Goal: Task Accomplishment & Management: Use online tool/utility

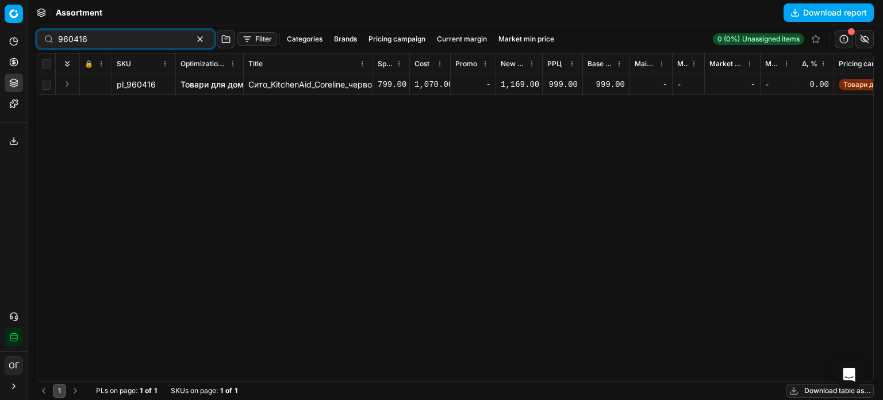
click at [33, 46] on div "960416 Filter Categories Brands Pricing campaign Current margin Market min pric…" at bounding box center [455, 212] width 855 height 374
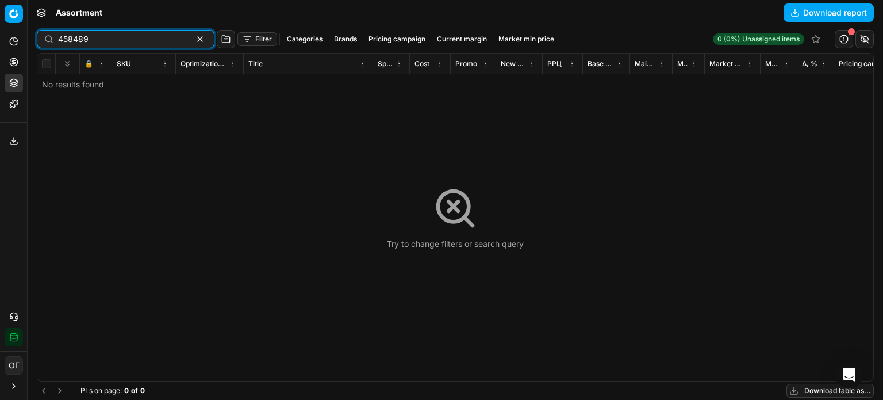
drag, startPoint x: 114, startPoint y: 43, endPoint x: 28, endPoint y: 41, distance: 86.2
click at [28, 41] on div "Pricing platform Analytics Pricing Product portfolio Templates Export service 1…" at bounding box center [441, 200] width 883 height 400
paste input "120292"
type input "1202929"
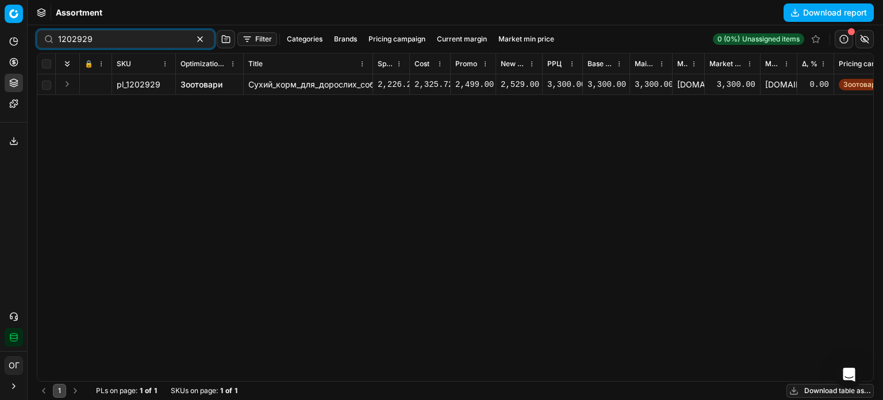
drag, startPoint x: 198, startPoint y: 83, endPoint x: 145, endPoint y: 48, distance: 63.3
click at [198, 83] on link "Зоотовари" at bounding box center [202, 84] width 42 height 11
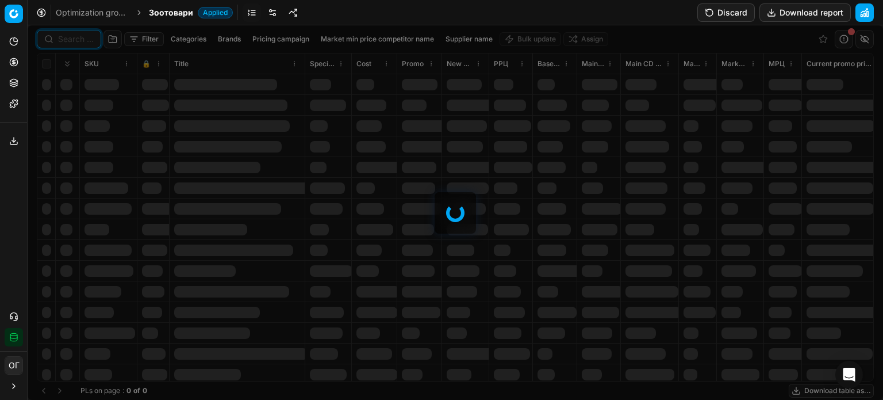
click at [71, 38] on input at bounding box center [76, 38] width 36 height 11
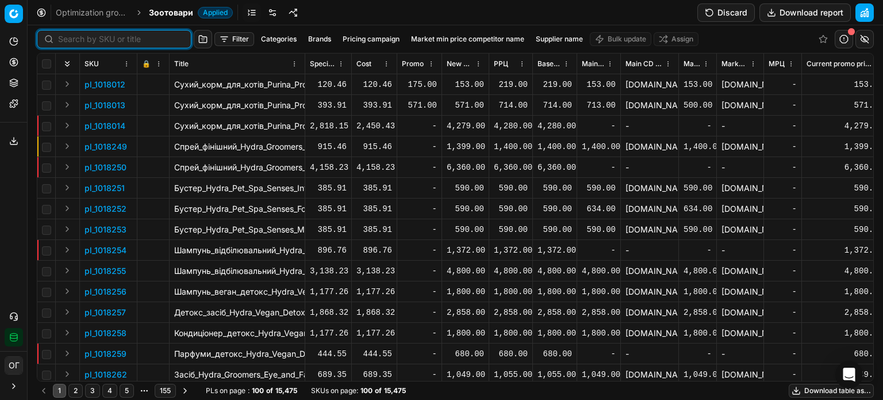
click at [71, 38] on input at bounding box center [121, 38] width 126 height 11
paste input "1202929"
type input "1202929"
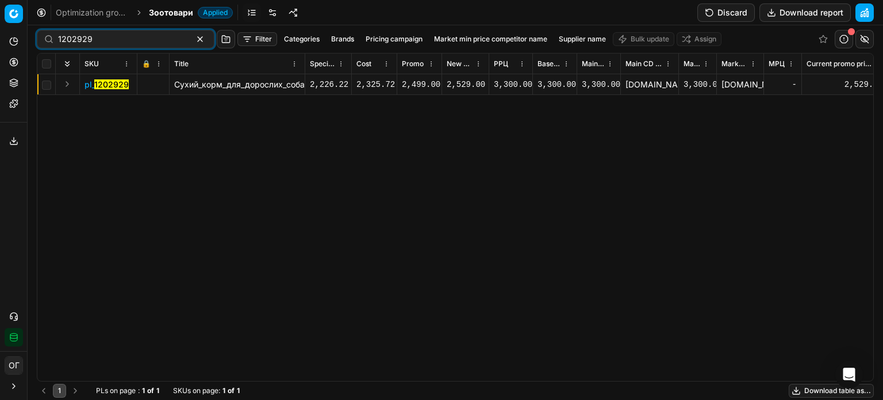
click at [66, 88] on button "Expand" at bounding box center [67, 84] width 14 height 14
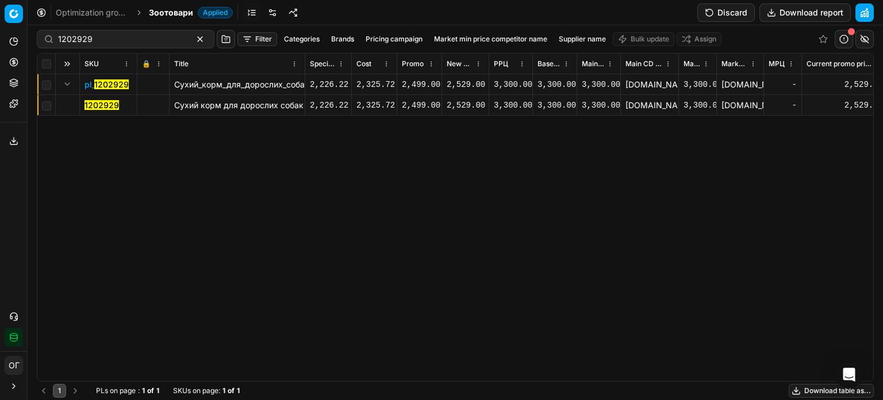
click at [92, 109] on mark "1202929" at bounding box center [102, 105] width 34 height 10
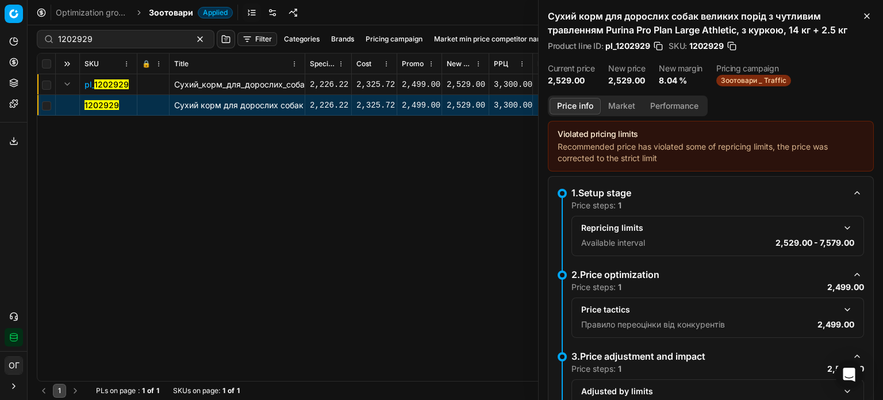
click at [629, 112] on button "Market" at bounding box center [622, 106] width 42 height 17
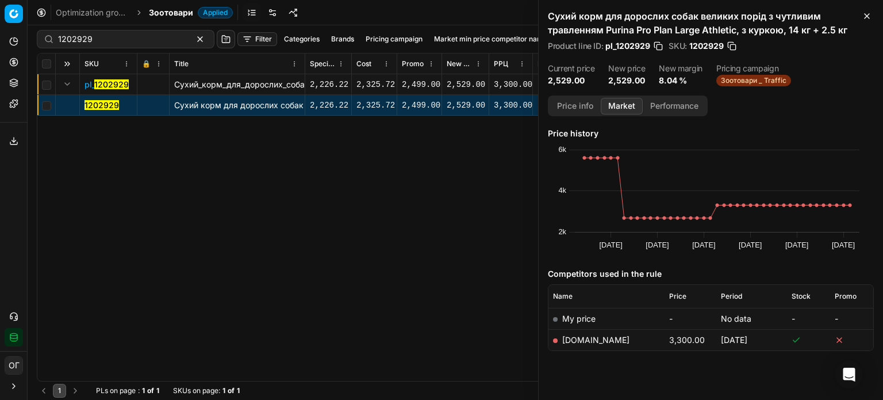
click at [578, 101] on button "Price info" at bounding box center [575, 106] width 51 height 17
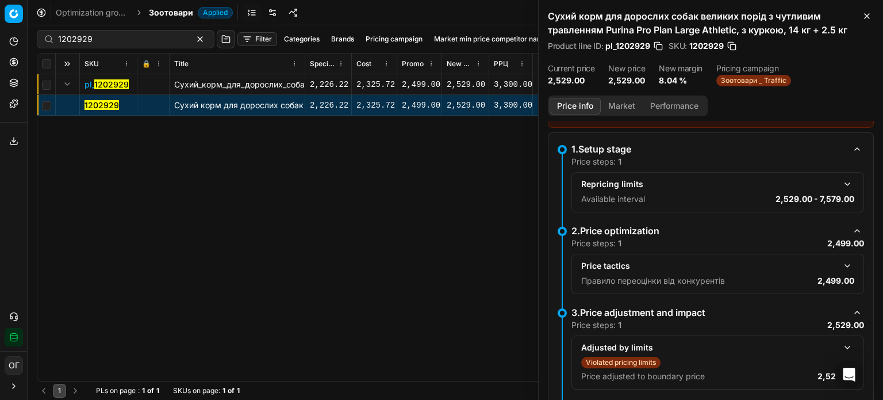
scroll to position [90, 0]
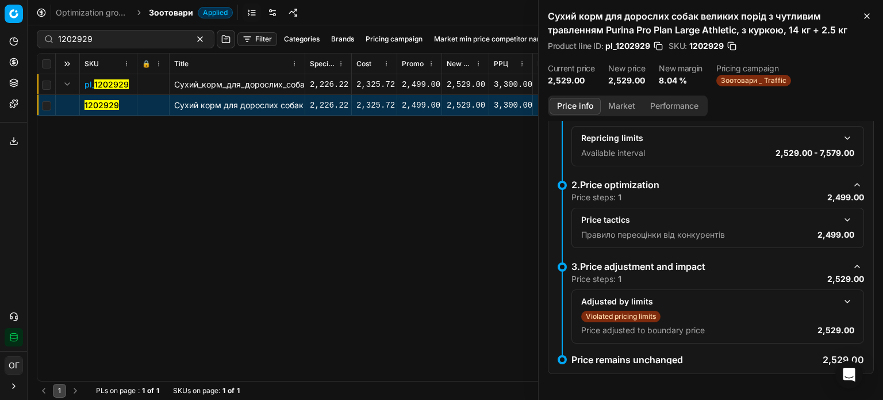
click at [841, 304] on button "button" at bounding box center [847, 301] width 14 height 14
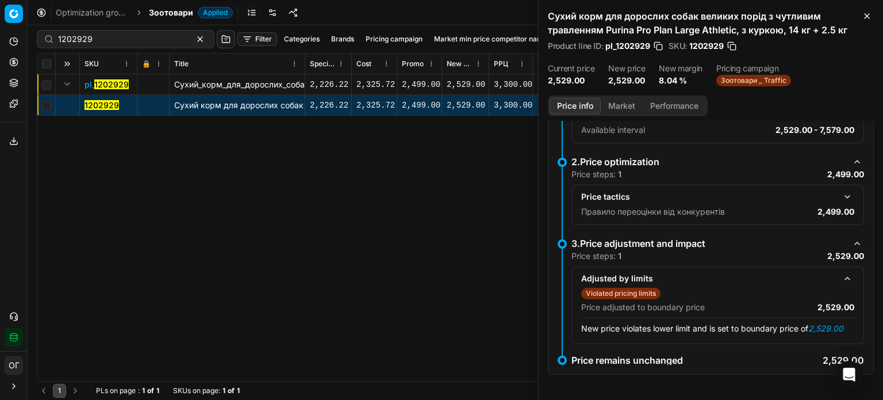
scroll to position [125, 0]
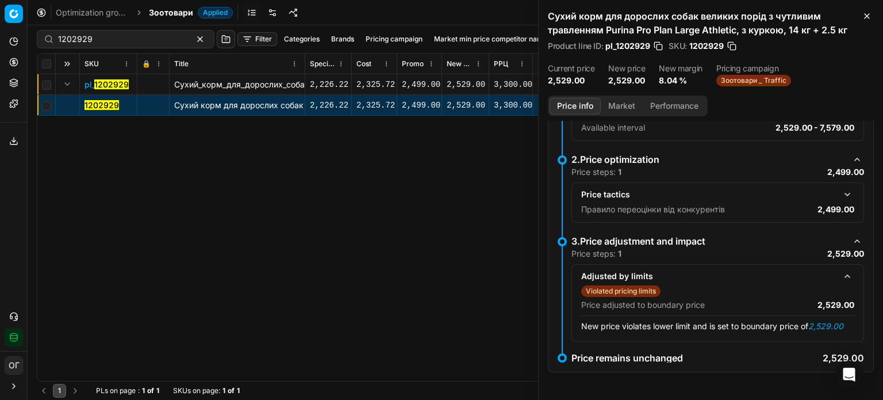
click at [843, 187] on button "button" at bounding box center [847, 194] width 14 height 14
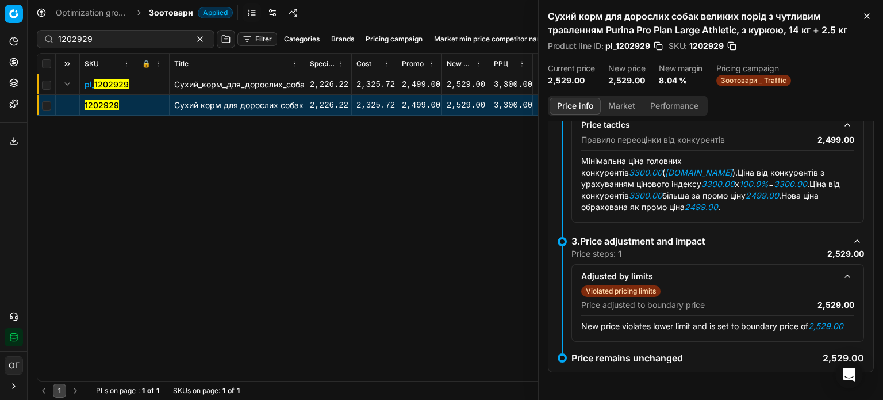
scroll to position [194, 0]
click at [870, 17] on icon "button" at bounding box center [866, 15] width 9 height 9
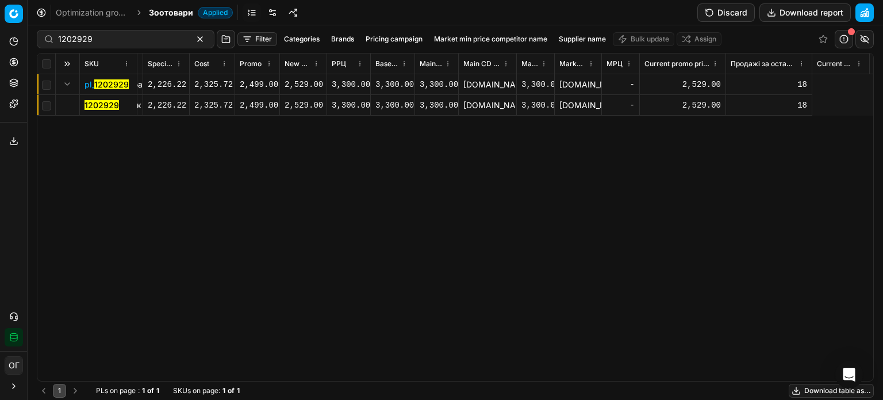
scroll to position [0, 0]
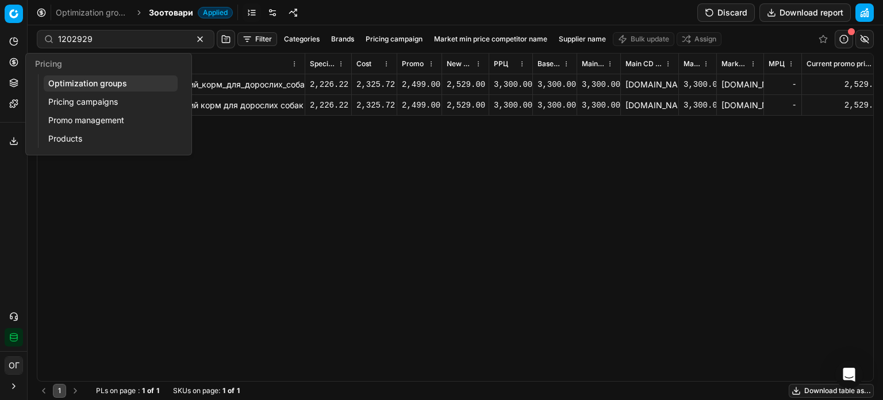
click at [68, 87] on link "Optimization groups" at bounding box center [111, 83] width 134 height 16
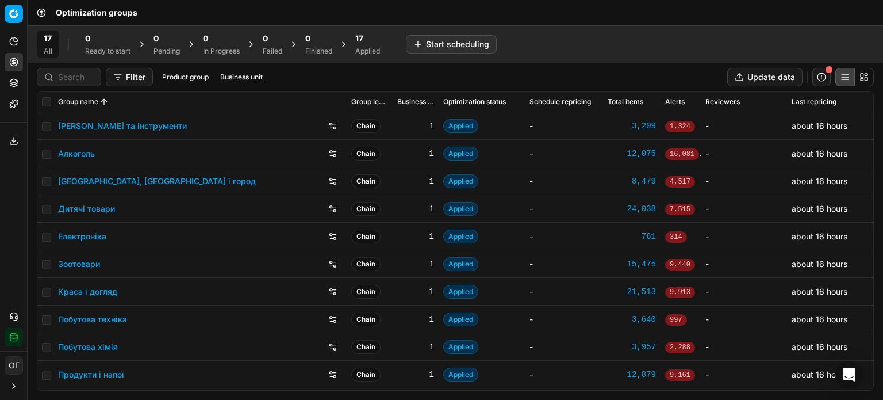
click at [376, 40] on div "17" at bounding box center [367, 38] width 25 height 11
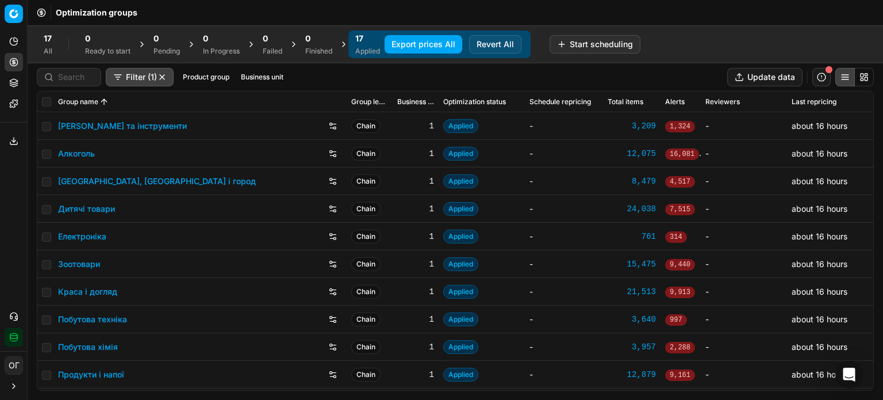
click at [68, 264] on link "Зоотовари" at bounding box center [79, 263] width 42 height 11
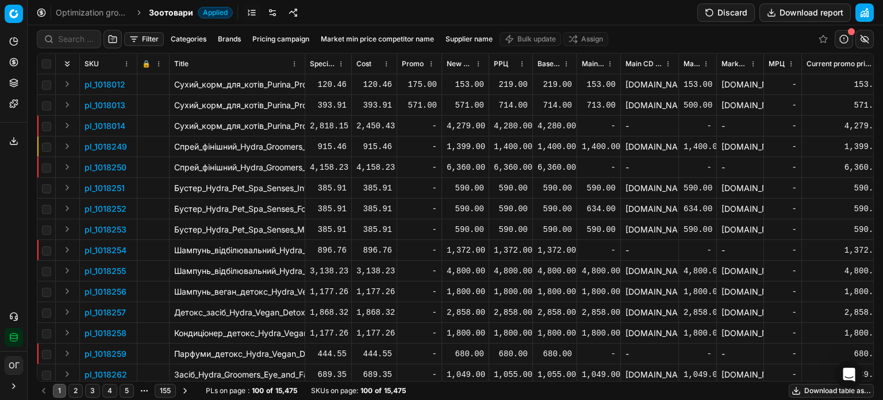
click at [274, 10] on link at bounding box center [272, 12] width 18 height 18
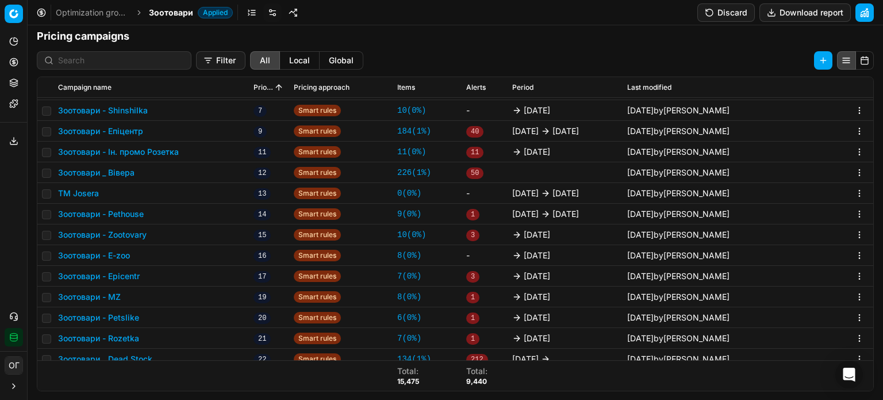
scroll to position [230, 0]
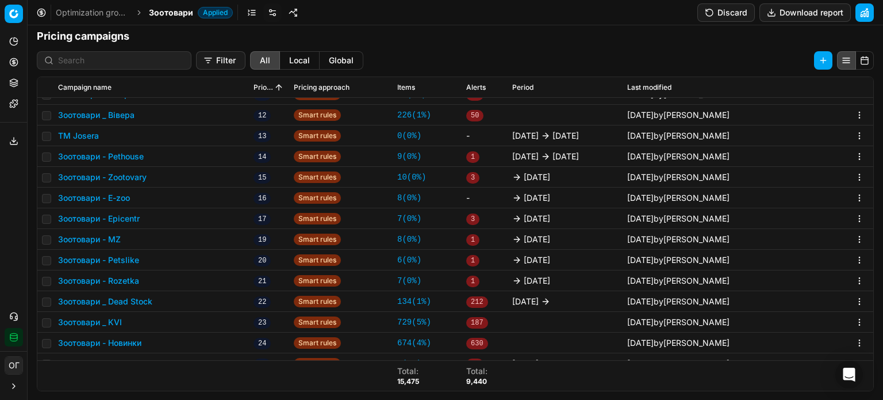
click at [113, 319] on button "Зоотовари _ KVI" at bounding box center [90, 321] width 64 height 11
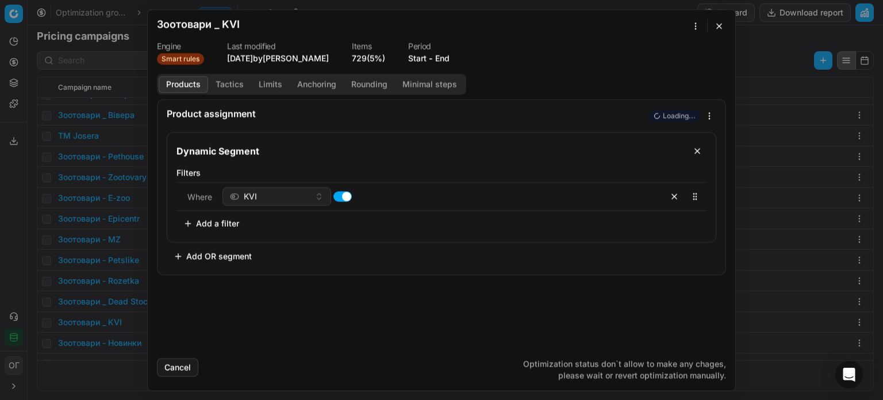
click at [223, 89] on button "Tactics" at bounding box center [229, 84] width 43 height 17
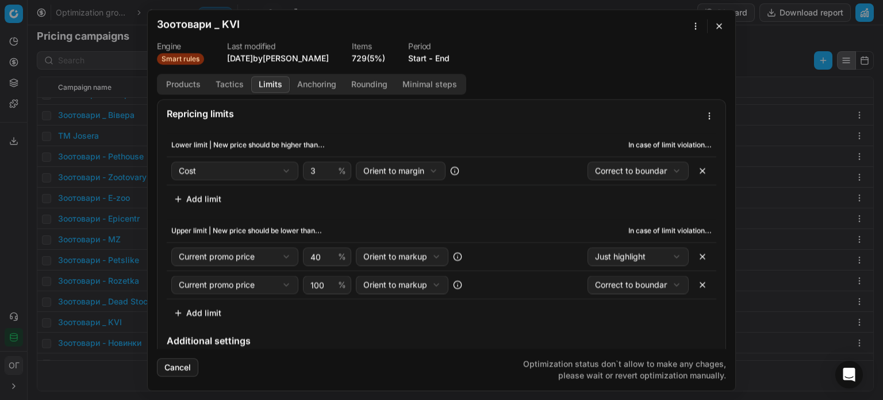
click at [274, 83] on button "Limits" at bounding box center [270, 84] width 39 height 17
click at [720, 25] on button "button" at bounding box center [719, 26] width 14 height 14
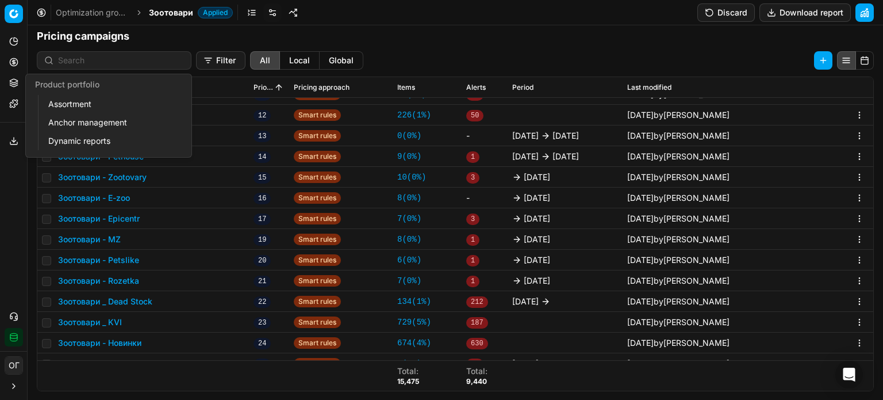
click at [7, 85] on button "Product portfolio" at bounding box center [14, 83] width 18 height 18
click at [70, 102] on link "Assortment" at bounding box center [111, 104] width 134 height 16
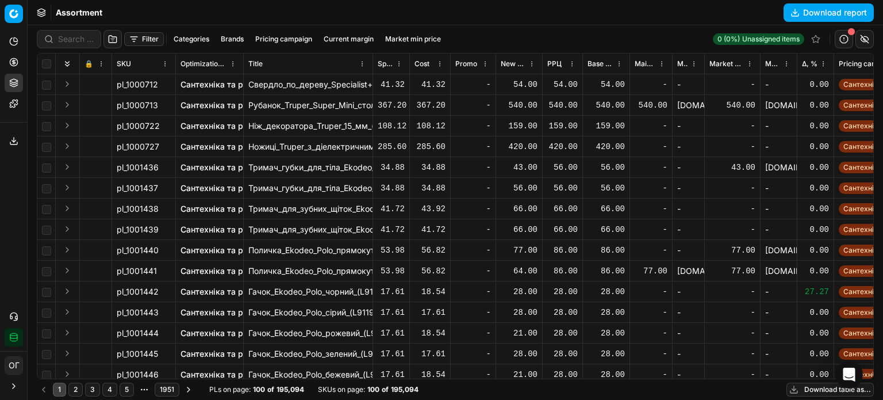
click at [144, 38] on button "Filter" at bounding box center [144, 39] width 40 height 14
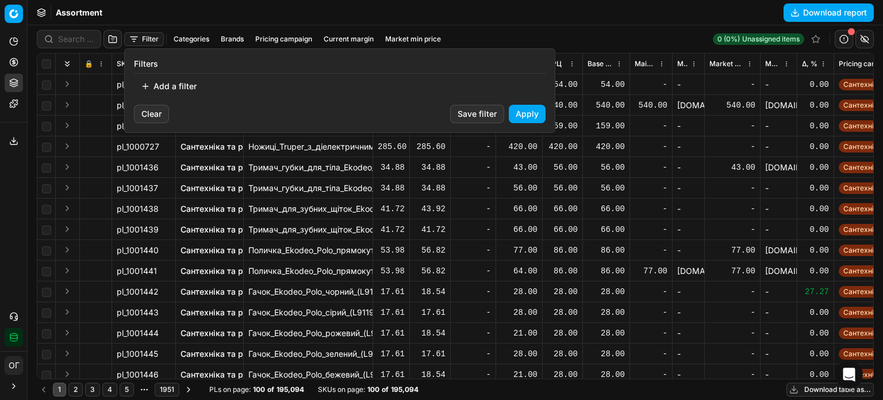
click at [181, 88] on button "Add a filter" at bounding box center [169, 86] width 70 height 18
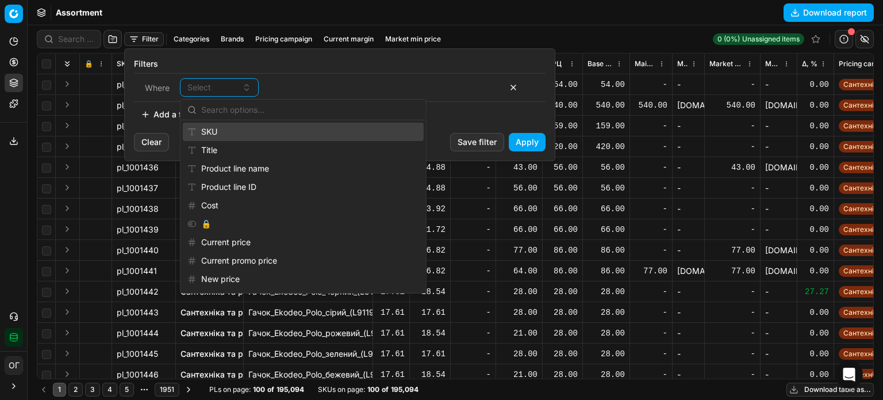
click at [222, 130] on div "SKU" at bounding box center [303, 131] width 241 height 18
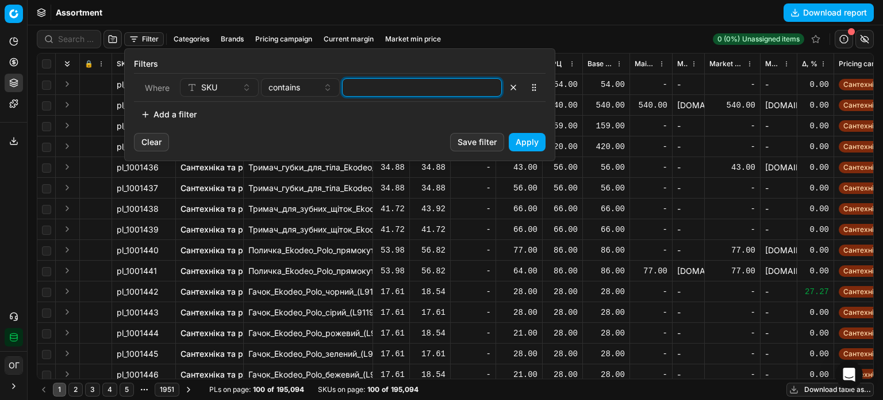
click at [387, 89] on input at bounding box center [421, 87] width 149 height 17
click at [531, 142] on button "Apply" at bounding box center [527, 142] width 37 height 18
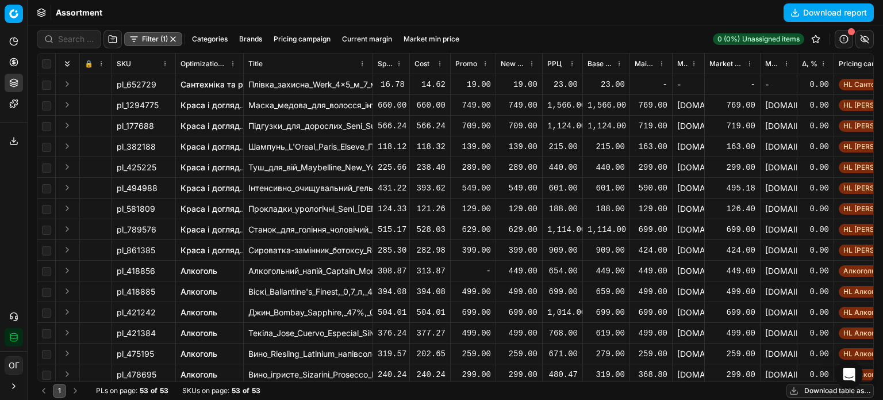
click at [817, 389] on button "Download table as..." at bounding box center [829, 390] width 87 height 14
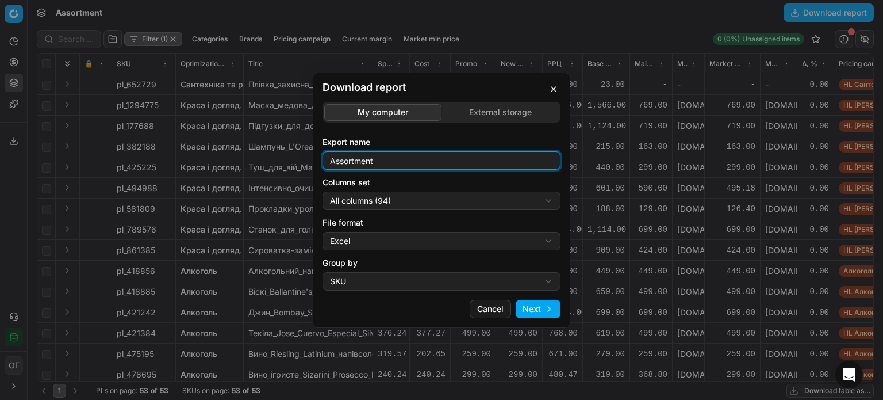
click at [401, 155] on input "Assortment" at bounding box center [442, 160] width 228 height 17
type input "Assortment 20.08 Р"
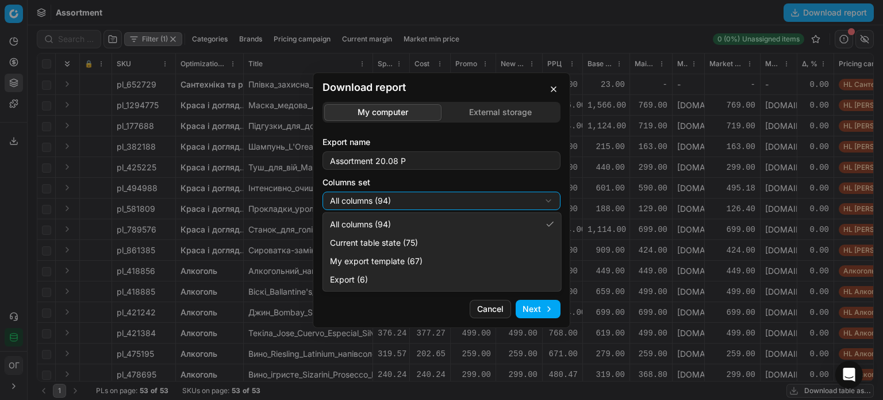
click at [382, 199] on div "Download report My computer External storage Export name Assortment 20.08 Р Col…" at bounding box center [441, 200] width 883 height 400
select select "table"
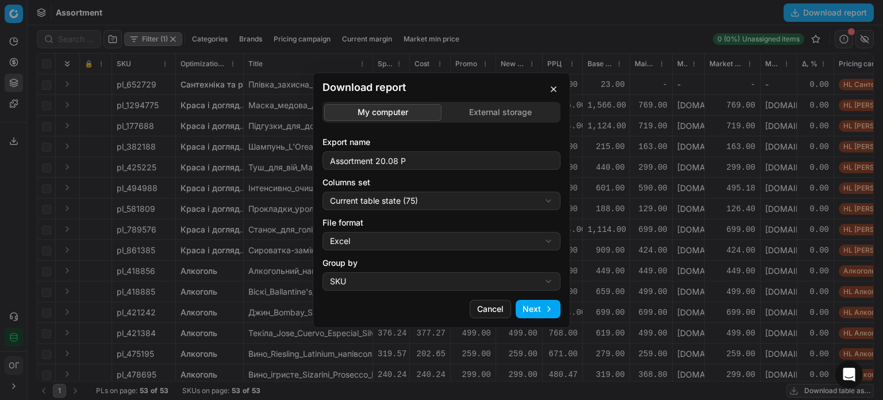
click at [546, 314] on button "Next" at bounding box center [538, 309] width 45 height 18
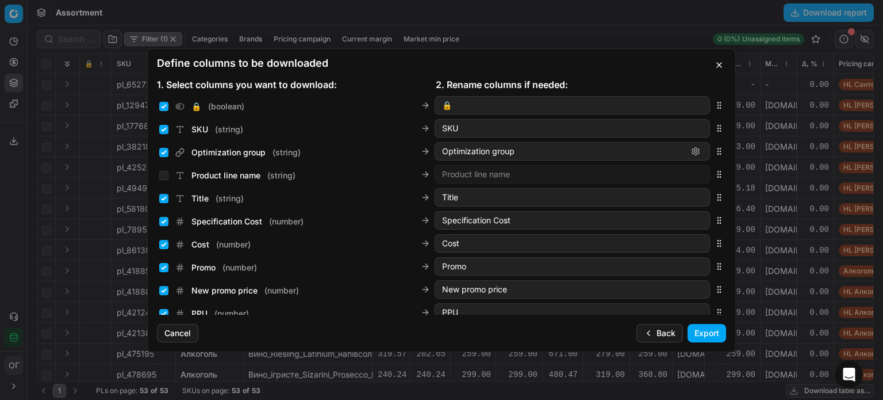
click at [723, 70] on button "button" at bounding box center [719, 65] width 14 height 14
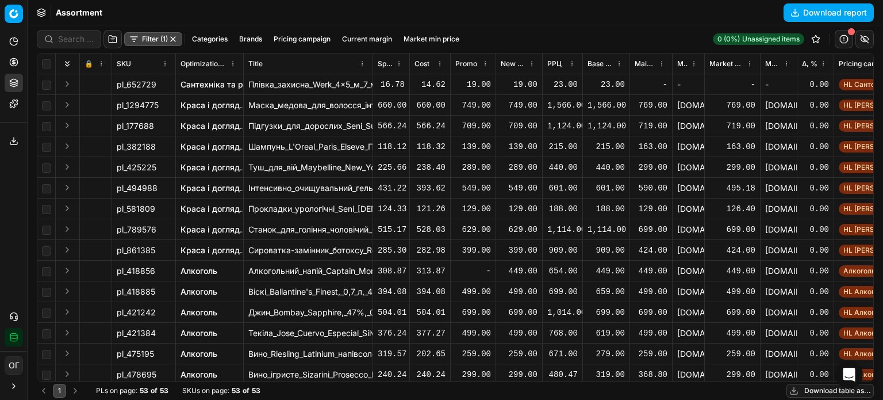
click at [811, 392] on button "Download table as..." at bounding box center [829, 390] width 87 height 14
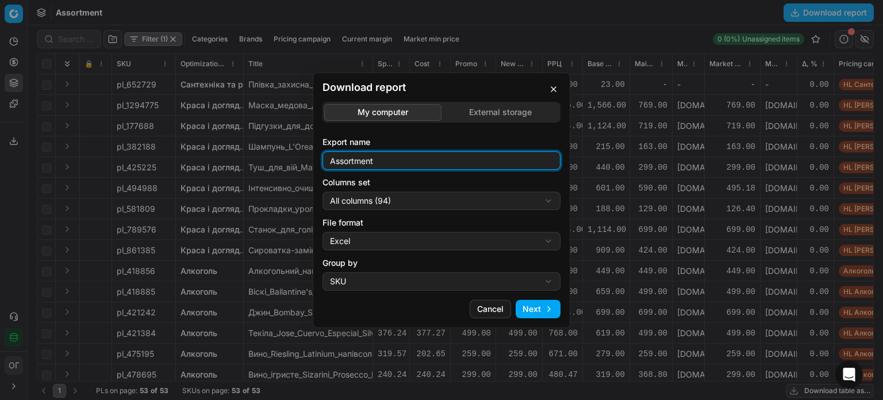
click at [399, 164] on input "Assortment" at bounding box center [442, 160] width 228 height 17
type input "Assortment ХД та герої"
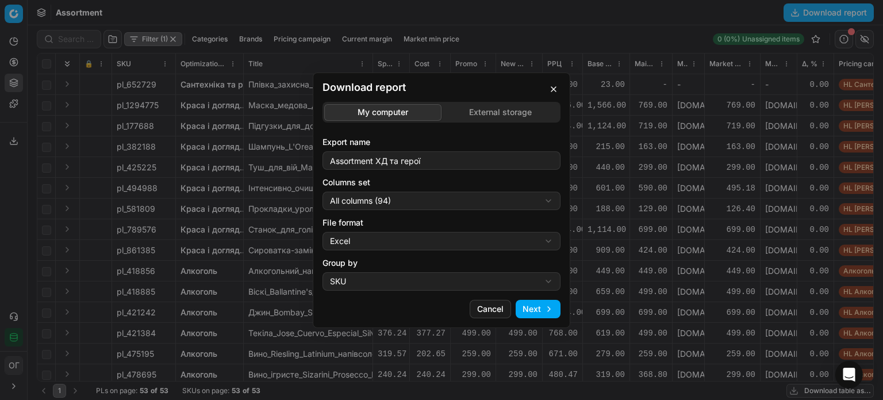
click at [396, 209] on div "Download report My computer External storage Export name Assortment ХД та герої…" at bounding box center [441, 200] width 883 height 400
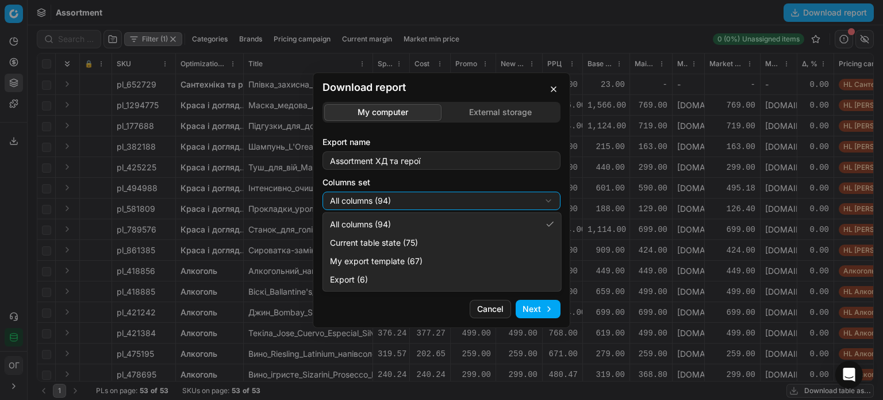
select select "table"
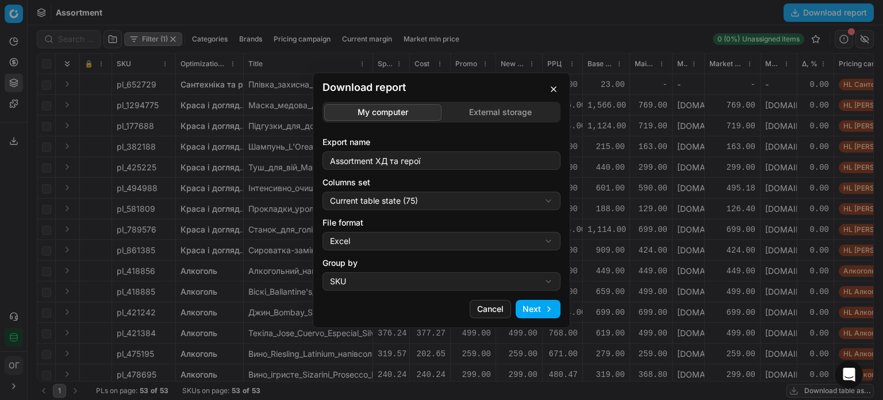
click at [541, 312] on button "Next" at bounding box center [538, 309] width 45 height 18
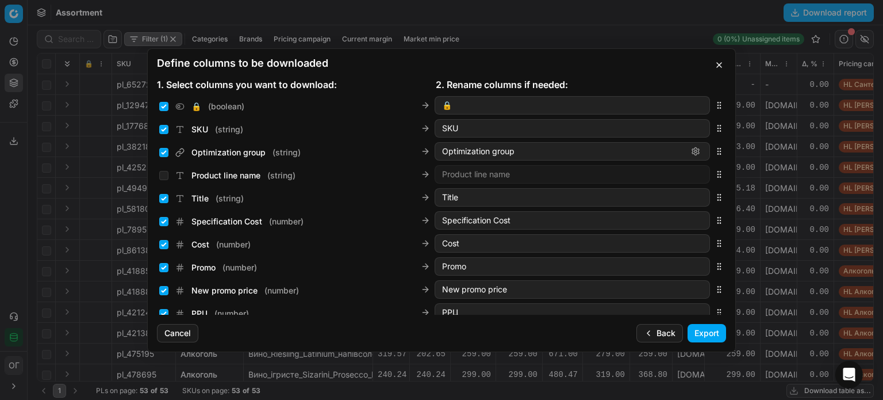
click at [713, 334] on button "Export" at bounding box center [707, 333] width 39 height 18
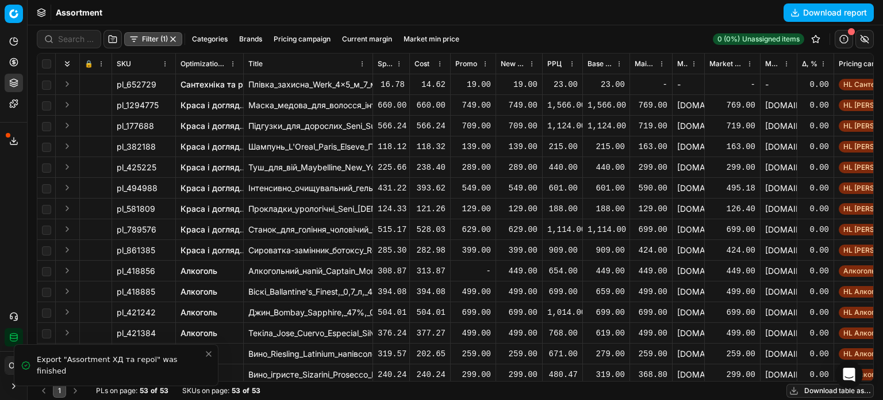
click at [14, 133] on button "Export service" at bounding box center [14, 141] width 18 height 18
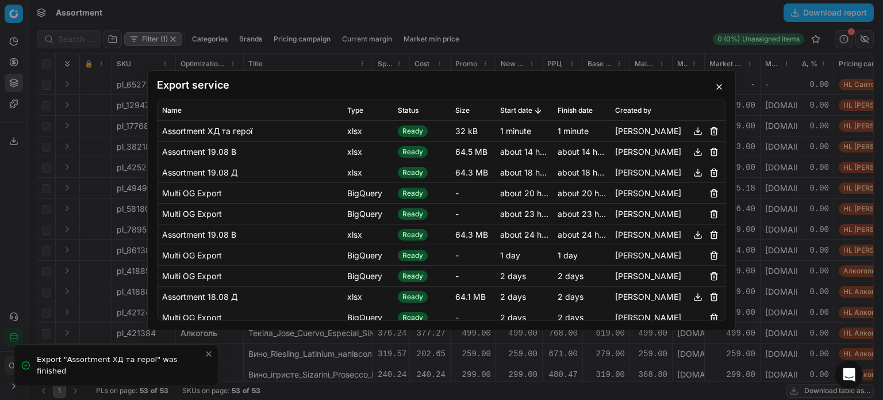
click at [691, 128] on button "button" at bounding box center [698, 131] width 14 height 14
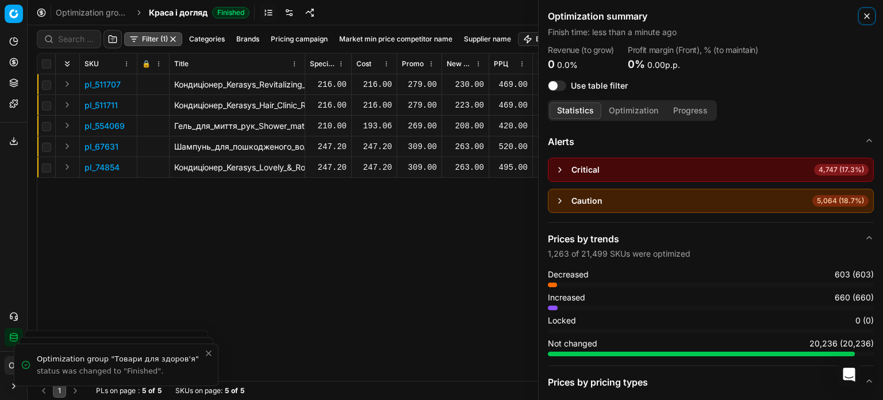
click at [867, 17] on icon "button" at bounding box center [867, 16] width 5 height 5
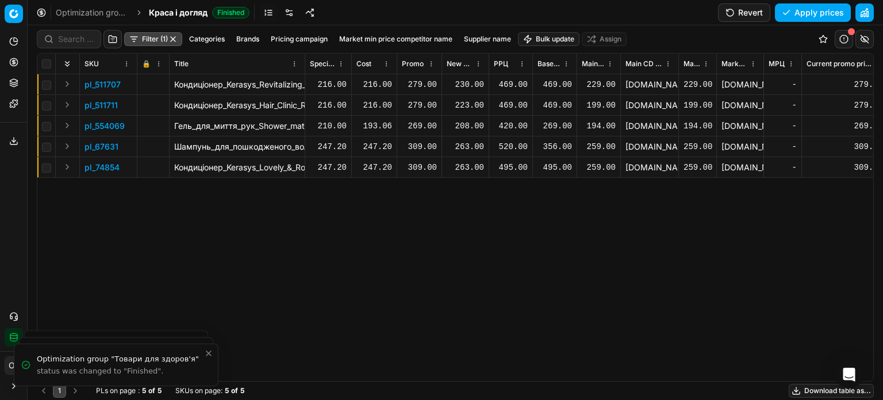
click at [476, 82] on div "230.00" at bounding box center [465, 84] width 37 height 11
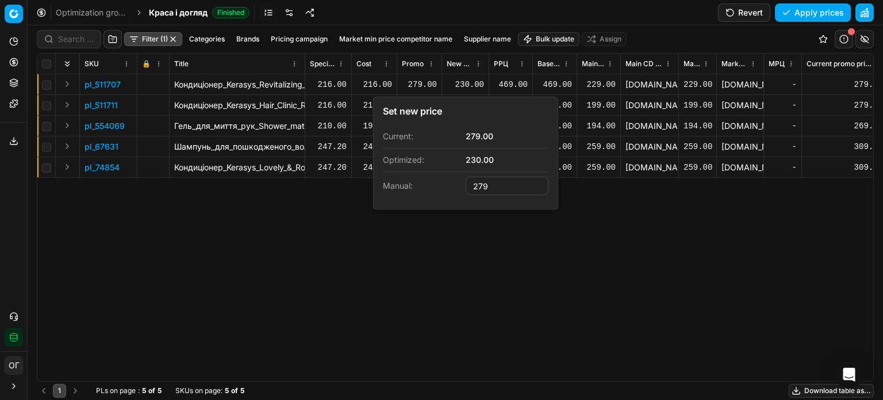
type input "279.00"
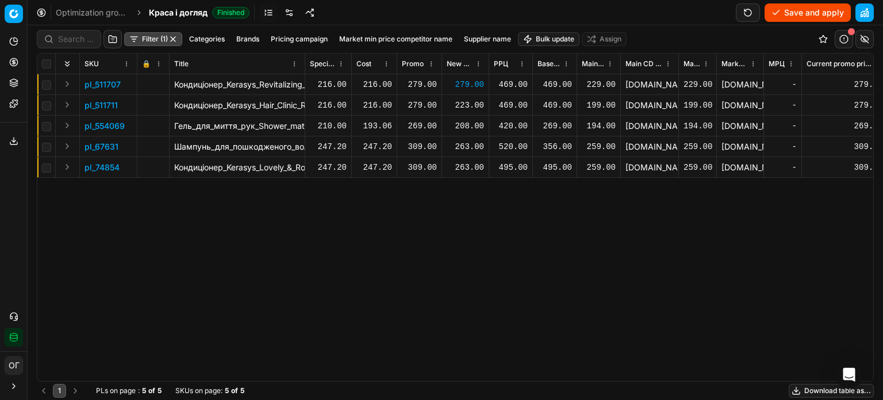
click at [474, 103] on div "223.00" at bounding box center [465, 104] width 37 height 11
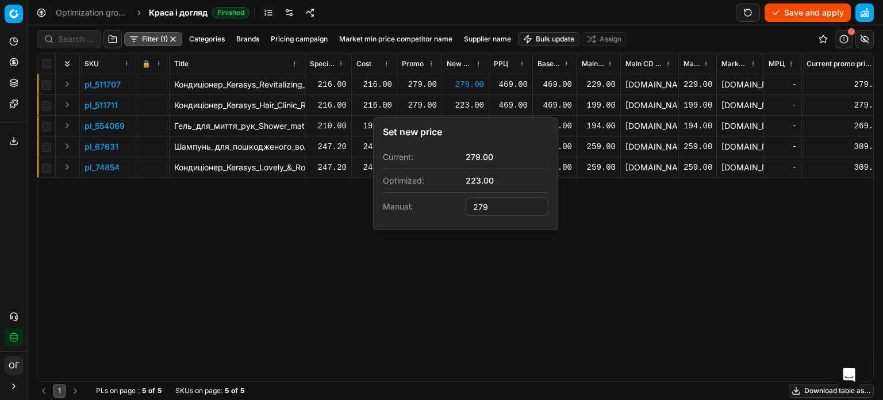
type input "279.00"
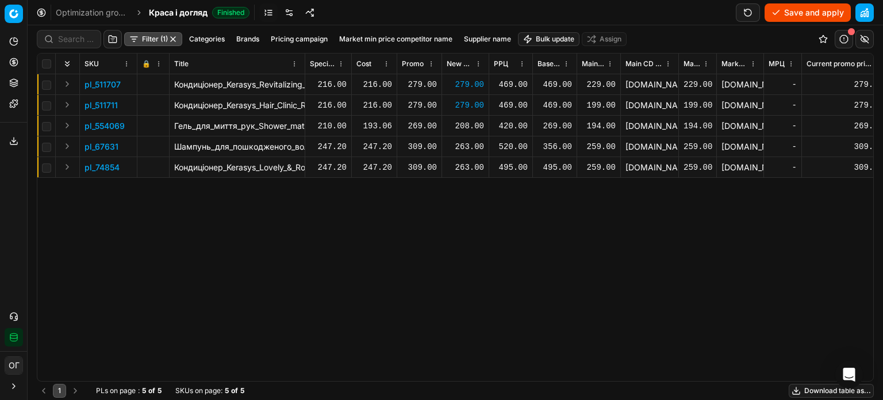
click at [463, 117] on div "208.00" at bounding box center [465, 126] width 37 height 20
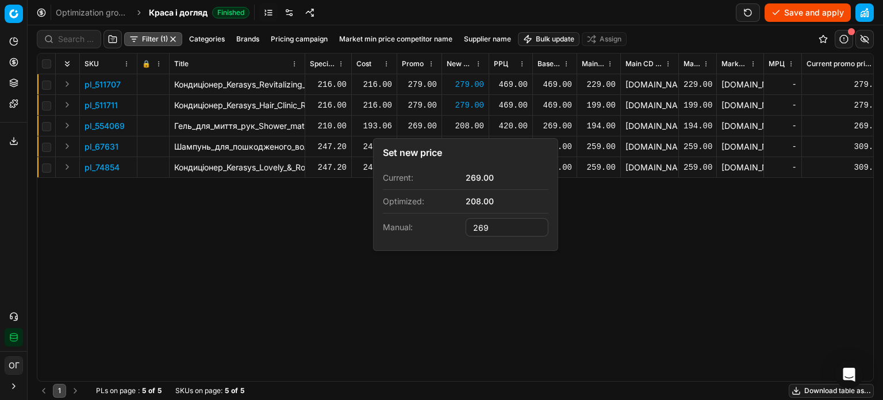
type input "269.00"
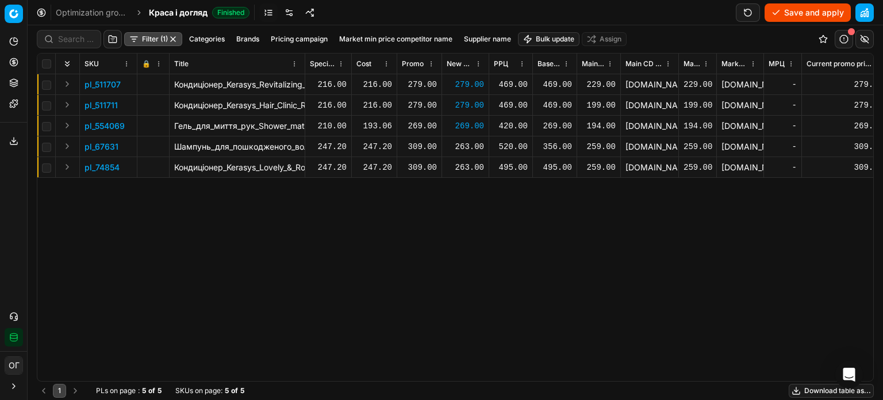
click at [468, 147] on div "263.00" at bounding box center [465, 146] width 37 height 11
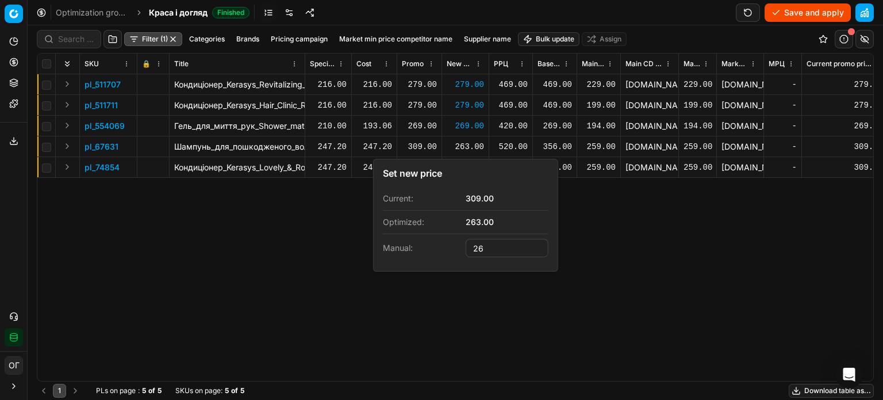
type input "2"
type input "309.00"
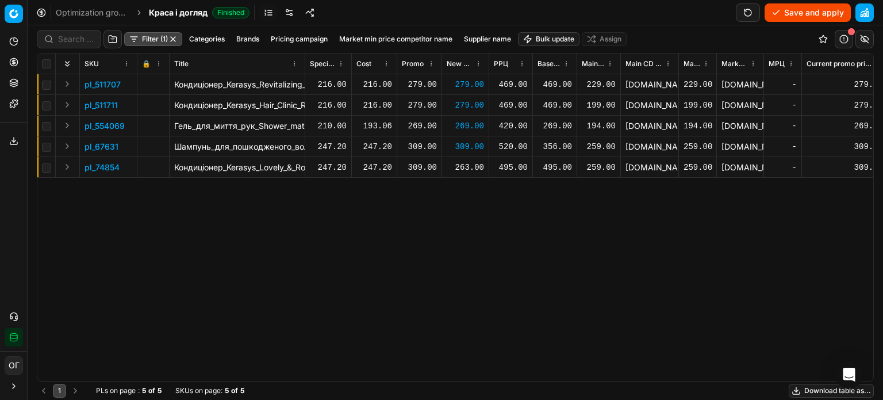
click at [469, 163] on div "263.00" at bounding box center [465, 167] width 37 height 11
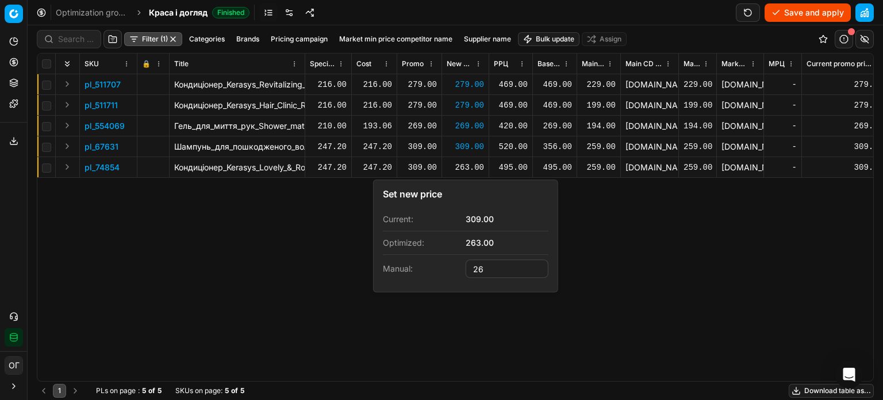
type input "2"
type input "309.00"
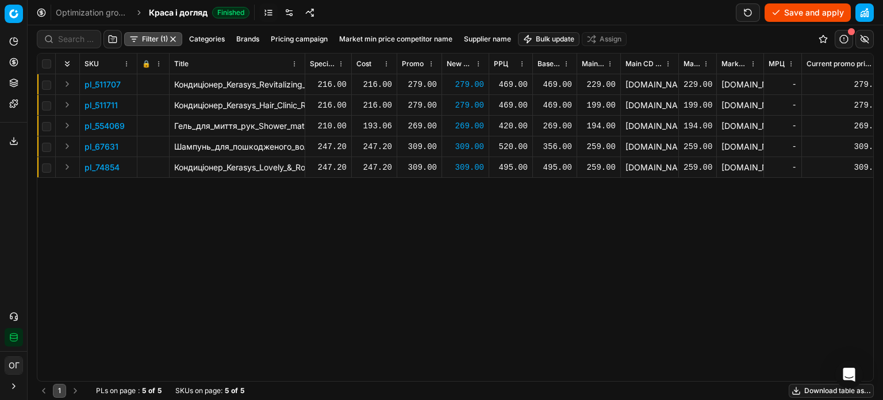
click at [781, 16] on button "Save and apply" at bounding box center [808, 12] width 86 height 18
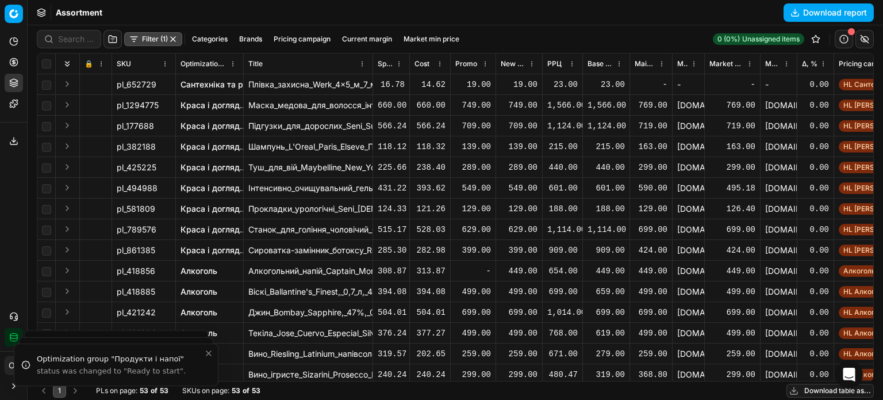
click at [175, 41] on button "button" at bounding box center [172, 38] width 9 height 9
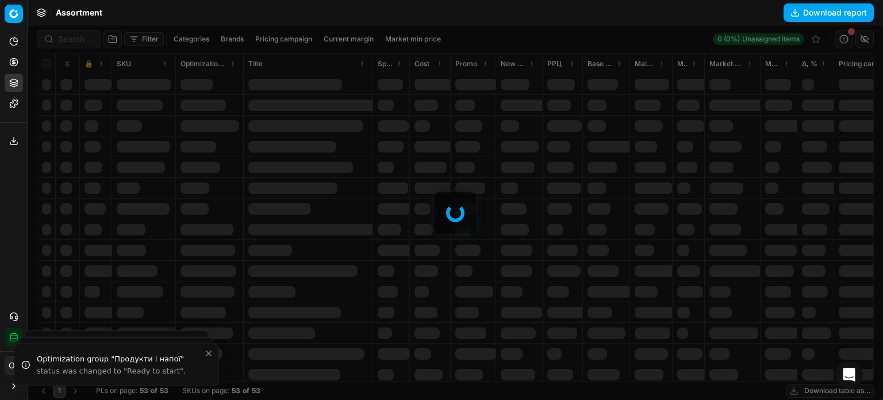
click at [175, 13] on div "Assortment Download report" at bounding box center [455, 12] width 855 height 25
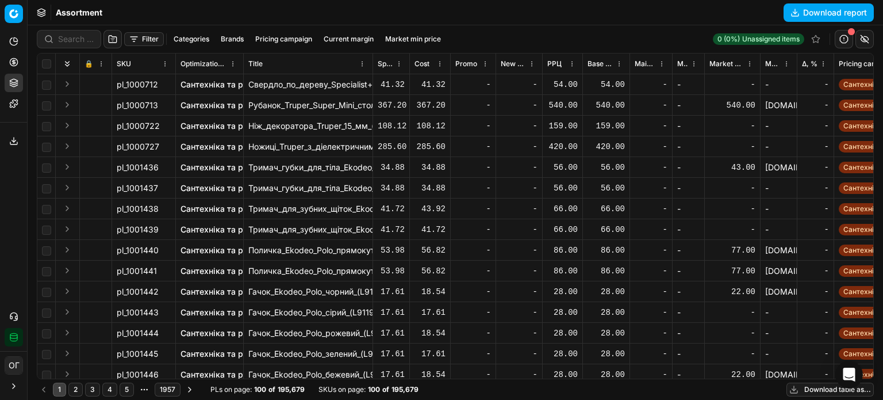
drag, startPoint x: 163, startPoint y: 43, endPoint x: 152, endPoint y: 39, distance: 11.3
click at [160, 42] on button "Filter" at bounding box center [144, 39] width 40 height 14
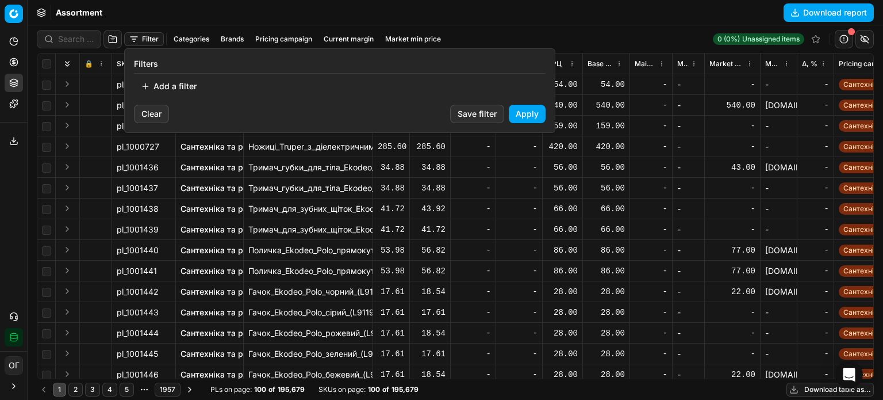
click at [176, 89] on button "Add a filter" at bounding box center [169, 86] width 70 height 18
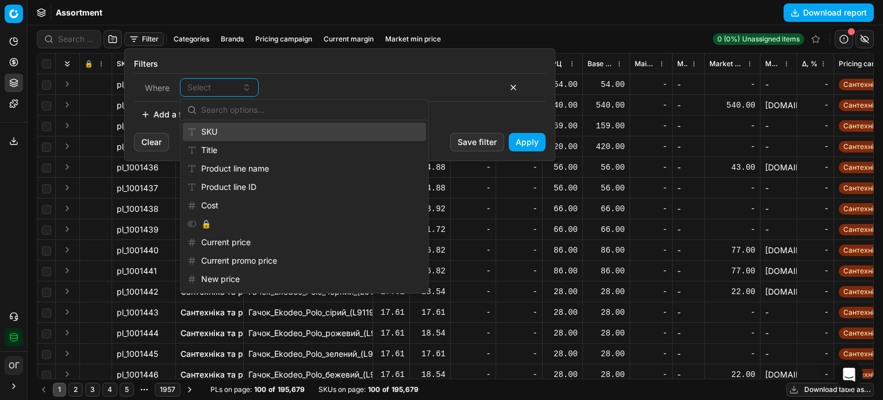
click at [231, 133] on div "SKU" at bounding box center [304, 131] width 243 height 18
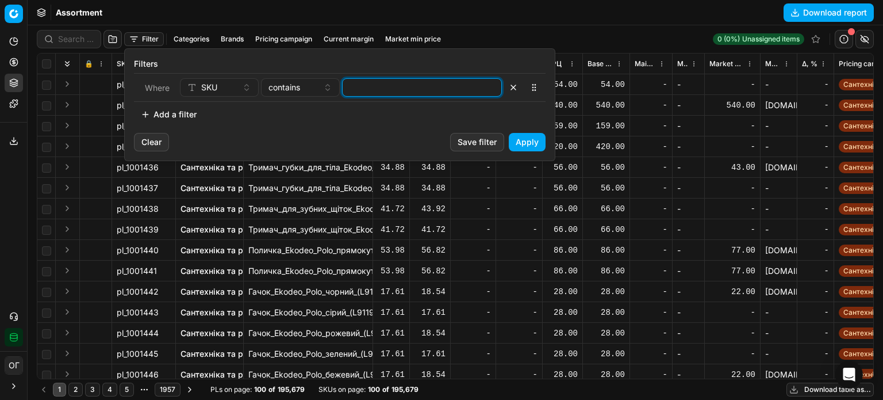
click at [365, 89] on input at bounding box center [421, 87] width 149 height 17
click at [526, 133] on button "Apply" at bounding box center [527, 142] width 37 height 18
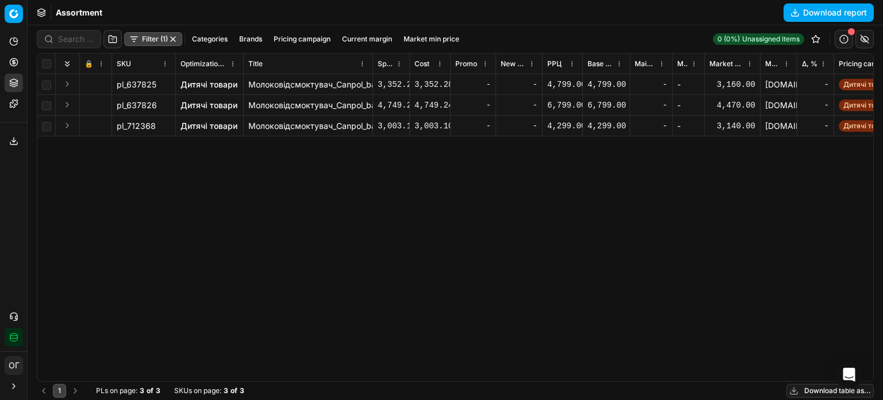
click at [220, 85] on link "Дитячі товари" at bounding box center [209, 84] width 57 height 11
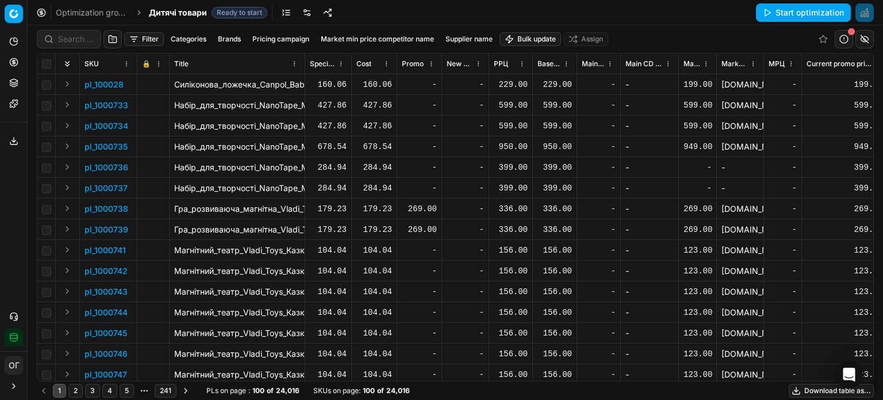
click at [135, 37] on button "Filter" at bounding box center [144, 39] width 40 height 14
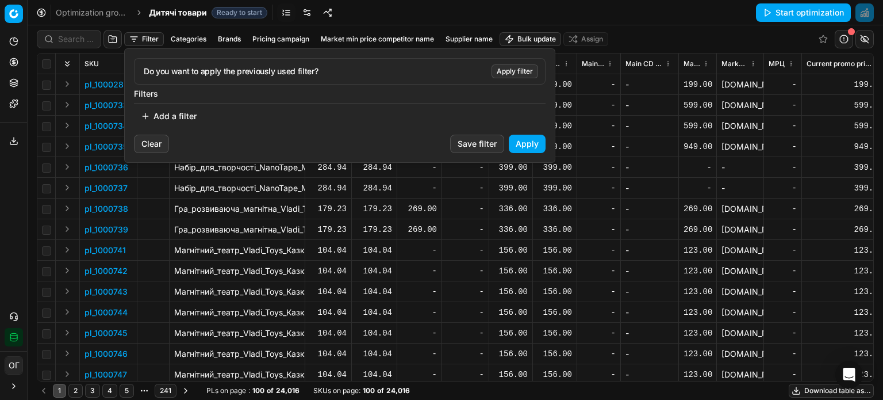
click at [171, 111] on button "Add a filter" at bounding box center [169, 116] width 70 height 18
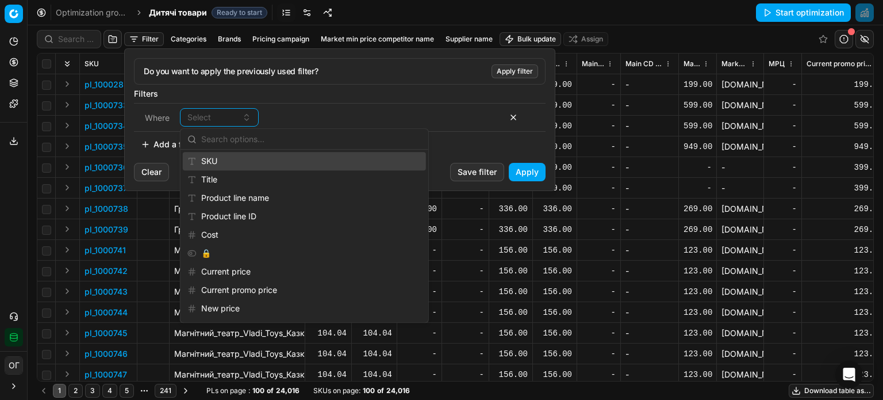
click at [229, 160] on div "SKU" at bounding box center [304, 161] width 243 height 18
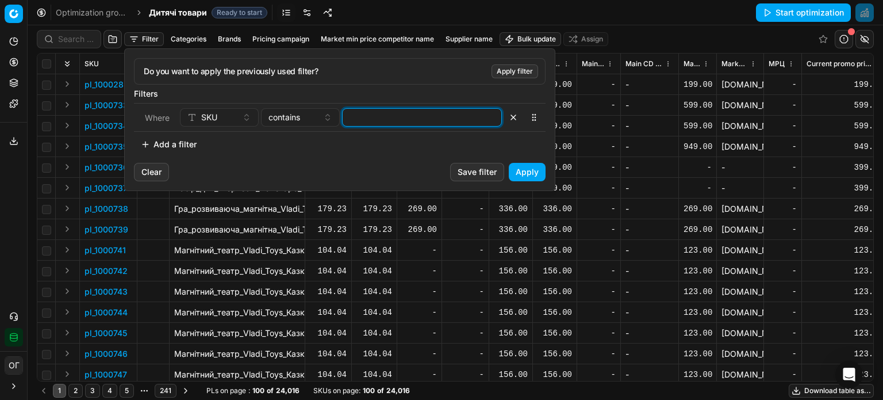
click at [362, 120] on input at bounding box center [421, 117] width 149 height 17
drag, startPoint x: 524, startPoint y: 171, endPoint x: 536, endPoint y: 190, distance: 22.2
click at [524, 171] on button "Apply" at bounding box center [527, 172] width 37 height 18
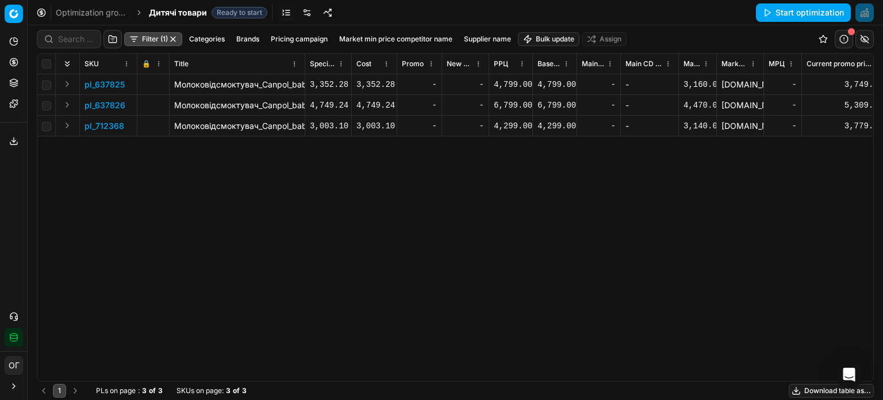
click at [64, 83] on button "Expand" at bounding box center [67, 84] width 14 height 14
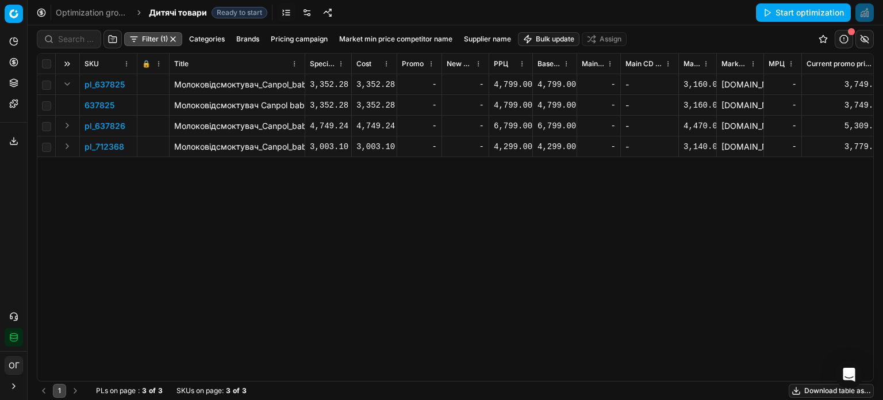
click at [104, 109] on p "637825" at bounding box center [100, 104] width 30 height 11
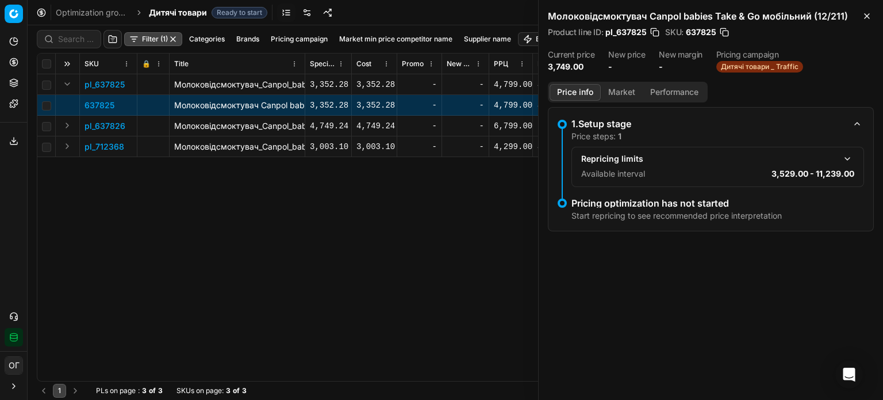
click at [630, 95] on button "Market" at bounding box center [622, 92] width 42 height 17
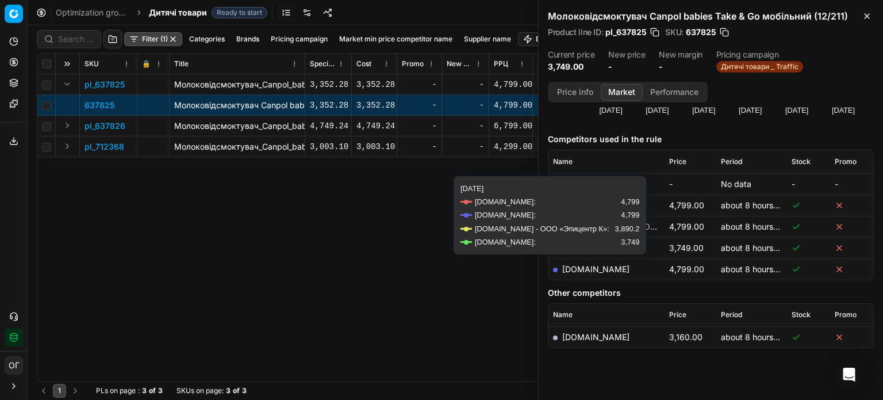
scroll to position [136, 0]
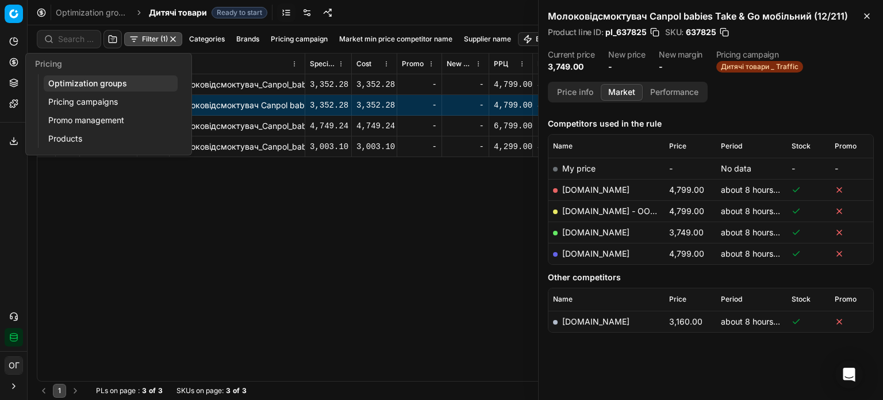
click at [13, 56] on button "Pricing" at bounding box center [14, 62] width 18 height 18
click at [65, 87] on link "Optimization groups" at bounding box center [111, 83] width 134 height 16
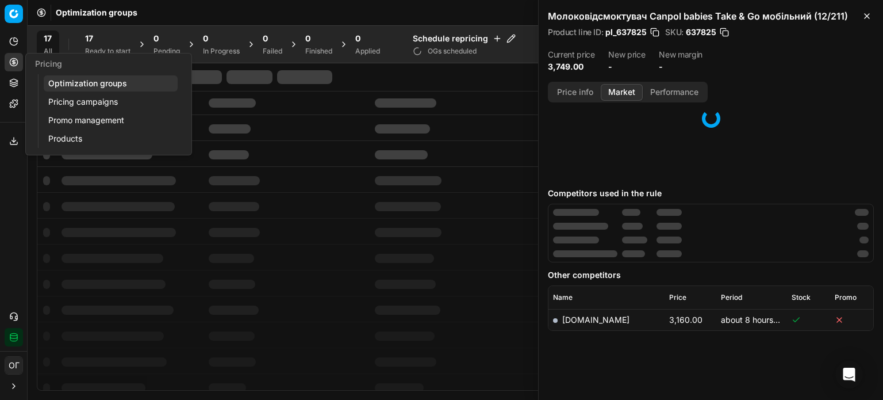
scroll to position [70, 0]
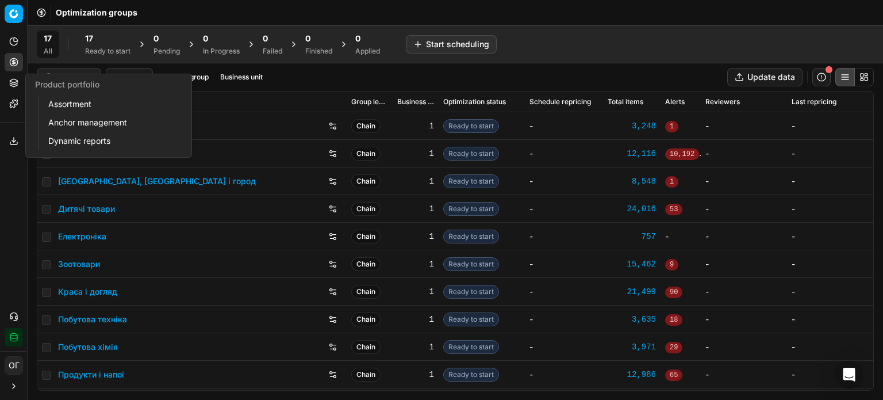
click at [17, 82] on icon at bounding box center [13, 82] width 9 height 9
click at [76, 116] on link "Anchor management" at bounding box center [111, 122] width 134 height 16
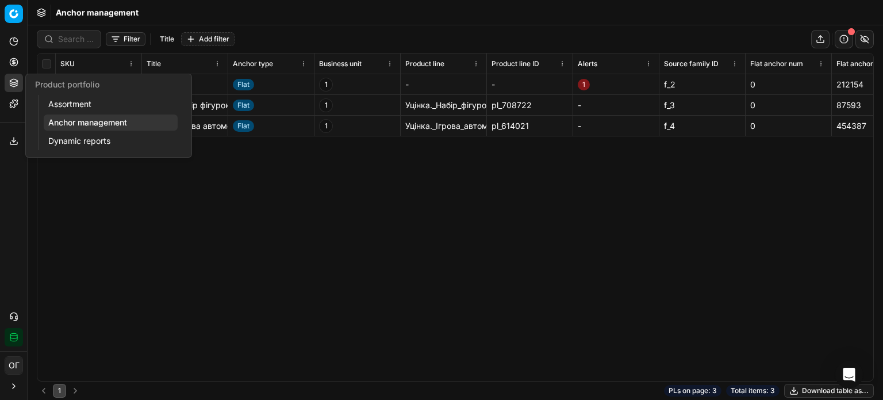
click at [72, 106] on link "Assortment" at bounding box center [111, 104] width 134 height 16
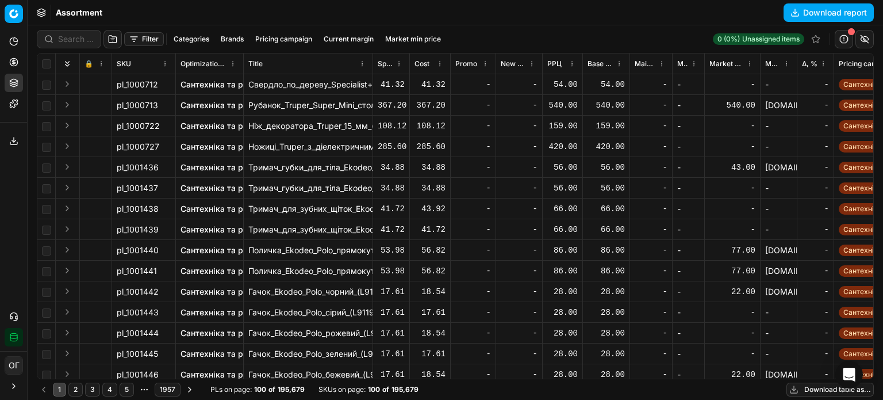
click at [137, 40] on button "Filter" at bounding box center [144, 39] width 40 height 14
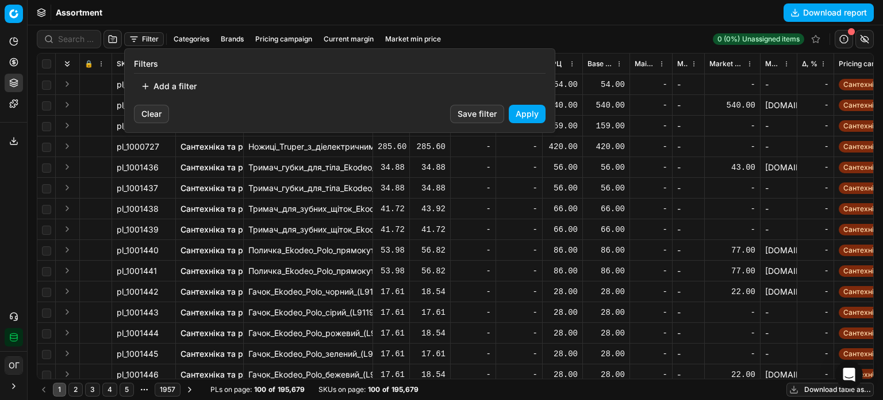
click at [175, 87] on button "Add a filter" at bounding box center [169, 86] width 70 height 18
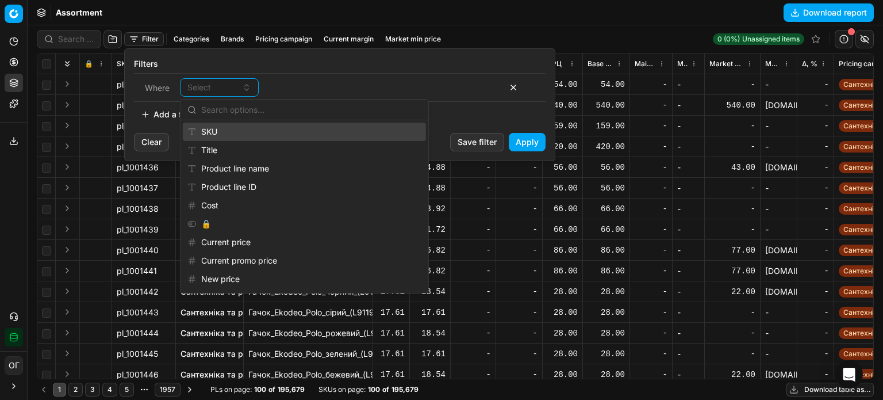
click at [209, 126] on div "SKU" at bounding box center [304, 131] width 243 height 18
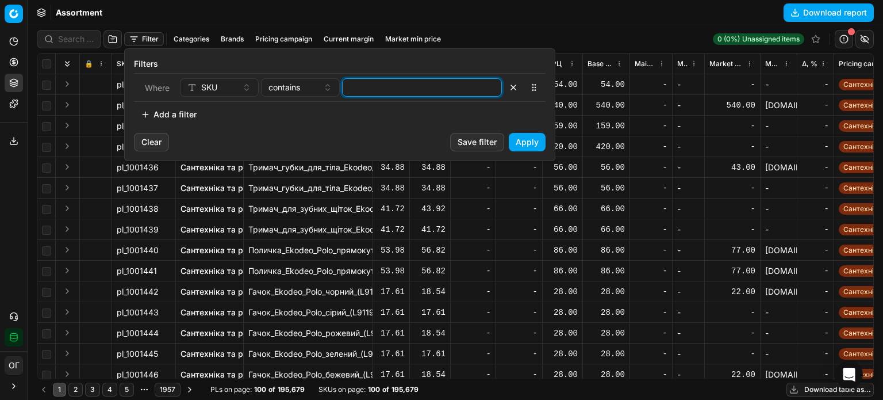
click at [393, 89] on input at bounding box center [421, 87] width 149 height 17
paste input "256902,405504,713693,991121,642472,1000921,324336,654383,798418,110101,447600,2…"
type input "256902,405504,713693,991121,642472,1000921,324336,654383,798418,110101,447600,2…"
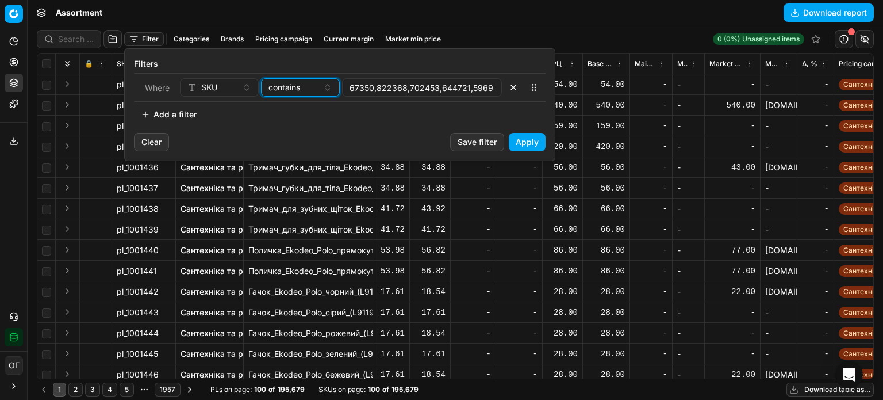
click at [277, 89] on span "contains" at bounding box center [284, 87] width 32 height 11
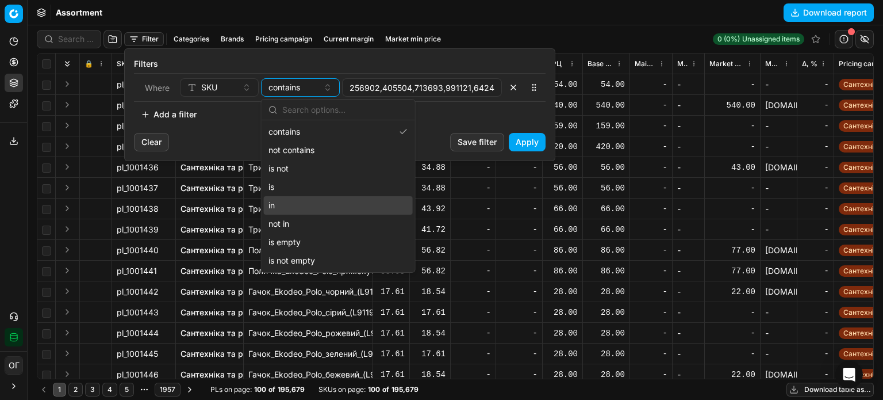
click at [299, 206] on div "in" at bounding box center [338, 205] width 149 height 18
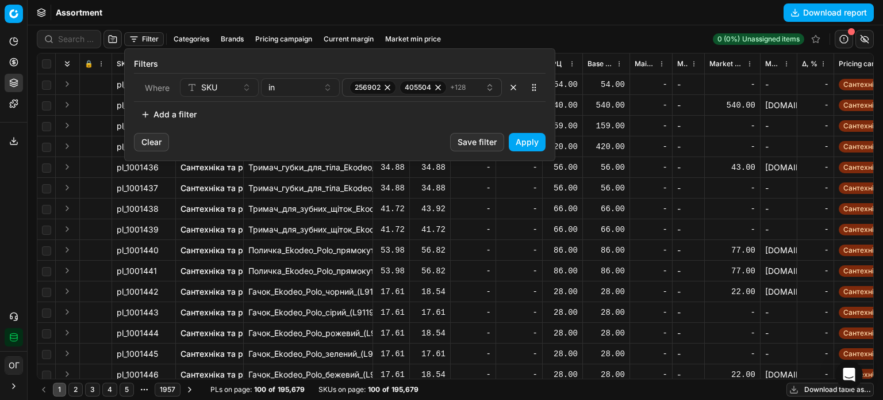
click at [533, 146] on button "Apply" at bounding box center [527, 142] width 37 height 18
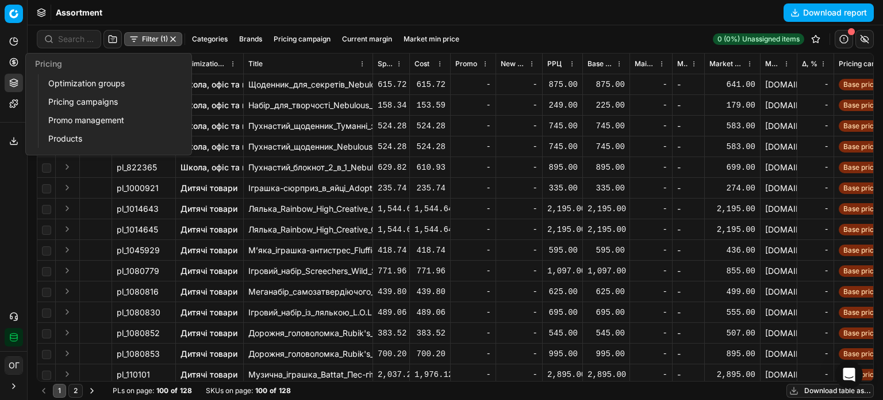
click at [13, 54] on button "Pricing" at bounding box center [14, 62] width 18 height 18
click at [62, 87] on link "Optimization groups" at bounding box center [111, 83] width 134 height 16
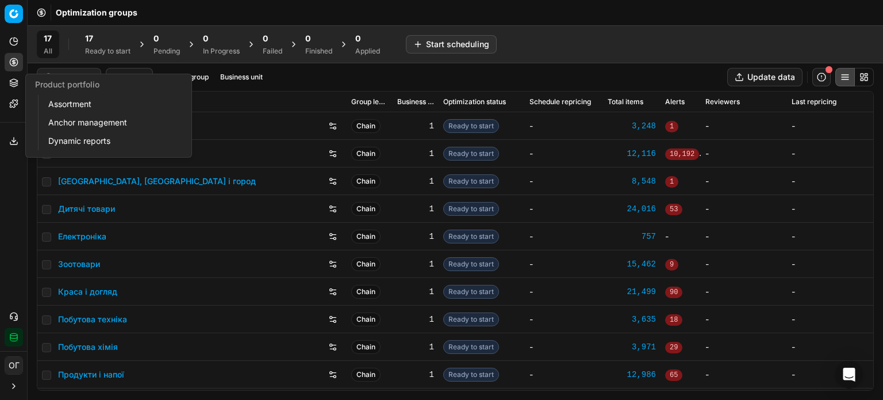
click at [70, 103] on link "Assortment" at bounding box center [111, 104] width 134 height 16
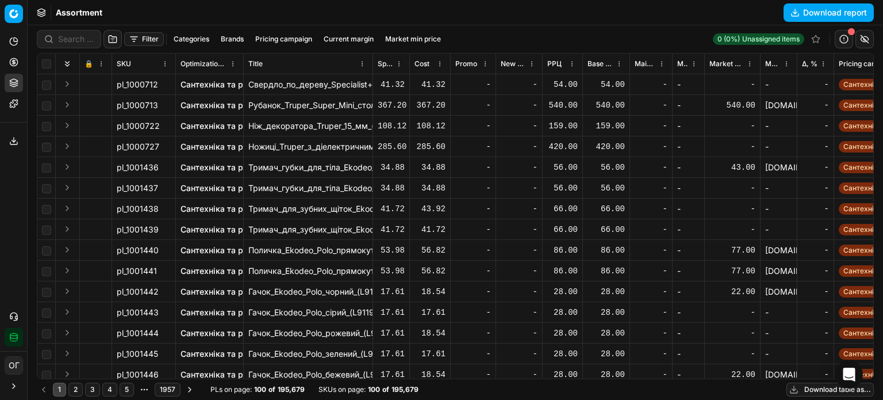
click at [143, 36] on button "Filter" at bounding box center [144, 39] width 40 height 14
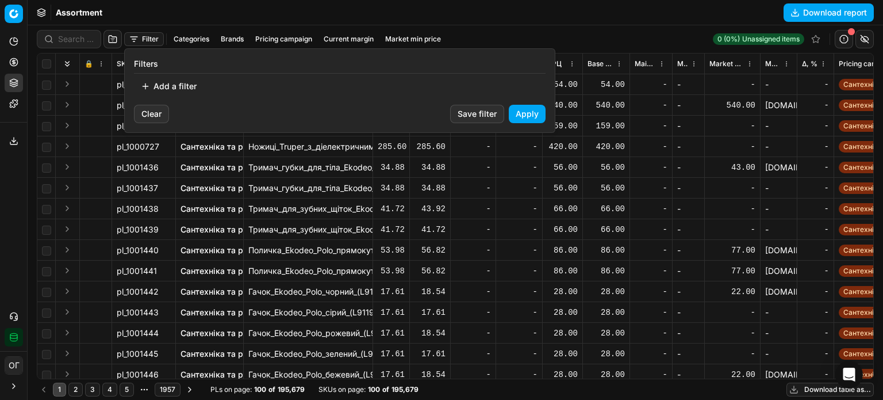
click at [171, 90] on button "Add a filter" at bounding box center [169, 86] width 70 height 18
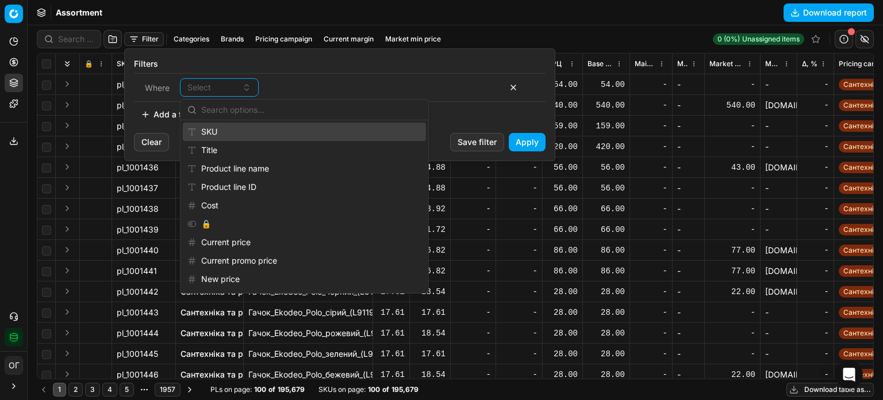
click at [210, 132] on div "SKU" at bounding box center [304, 131] width 243 height 18
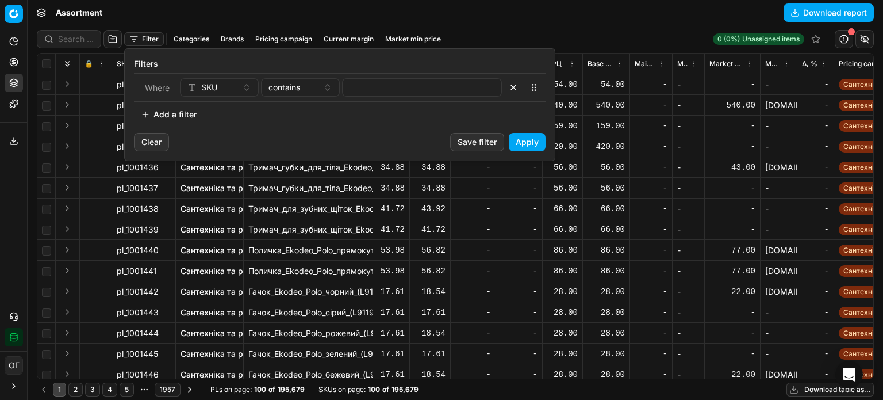
click at [417, 77] on div "Where SKU contains" at bounding box center [340, 87] width 412 height 29
click at [416, 83] on input at bounding box center [421, 87] width 149 height 17
paste input "551897,604344,551899,808268,808269,904299,480214,421092,712368,637826,637825,"
type input "551897,604344,551899,808268,808269,904299,480214,421092,712368,637826,637825"
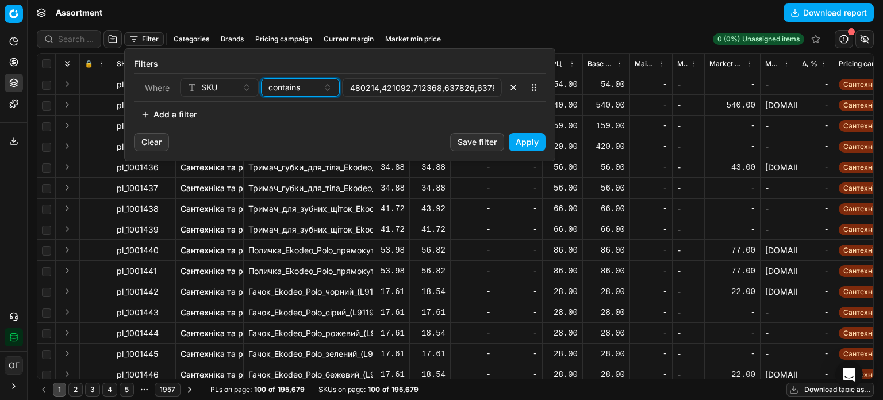
click at [275, 91] on span "contains" at bounding box center [284, 87] width 32 height 11
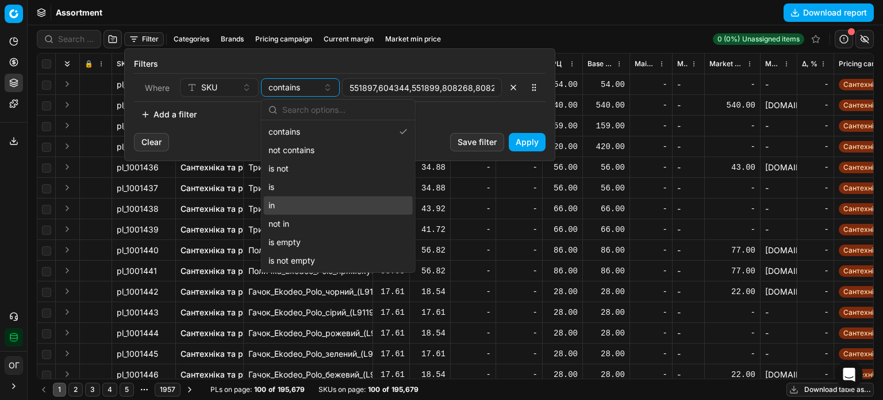
click at [302, 206] on div "in" at bounding box center [338, 205] width 149 height 18
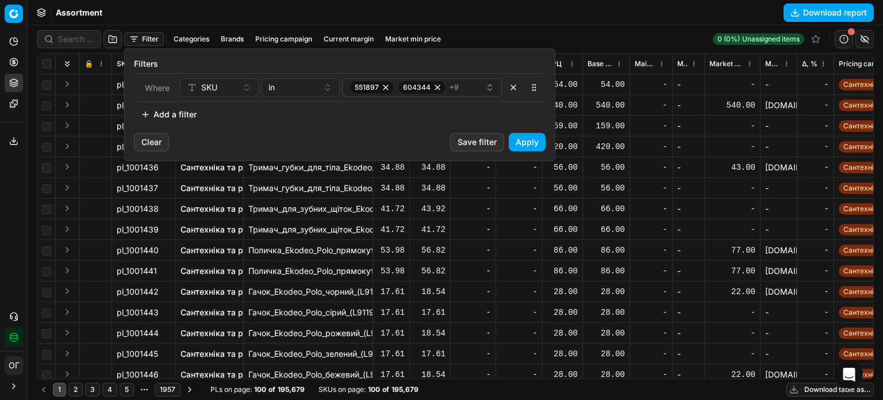
click at [519, 136] on button "Apply" at bounding box center [527, 142] width 37 height 18
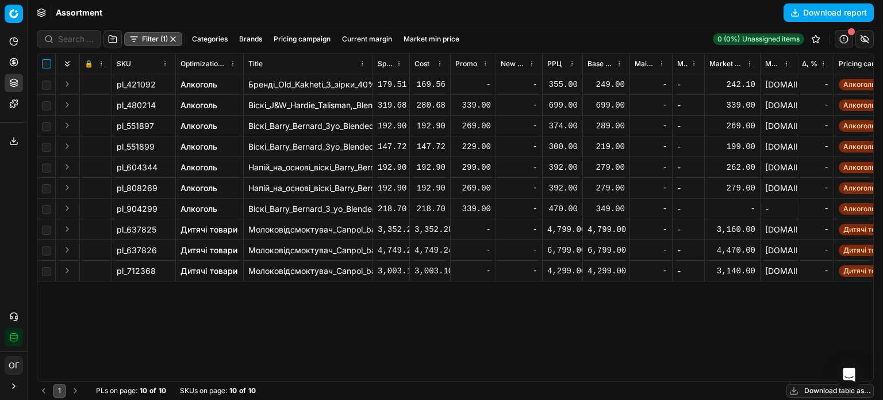
click at [45, 63] on input "checkbox" at bounding box center [46, 63] width 9 height 9
checkbox input "true"
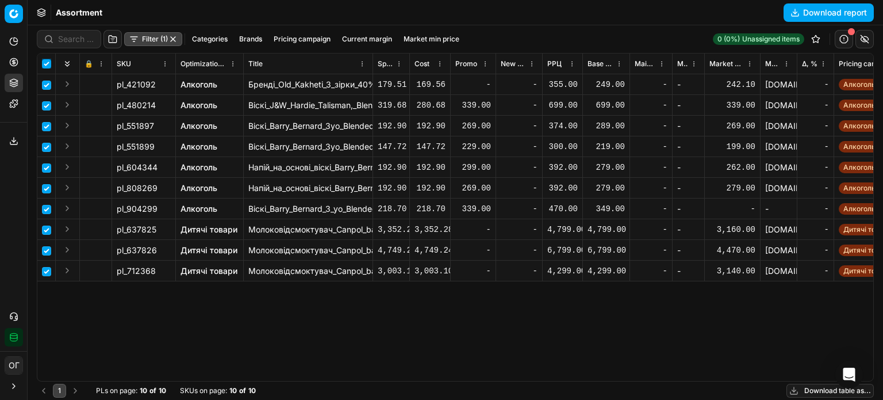
checkbox input "true"
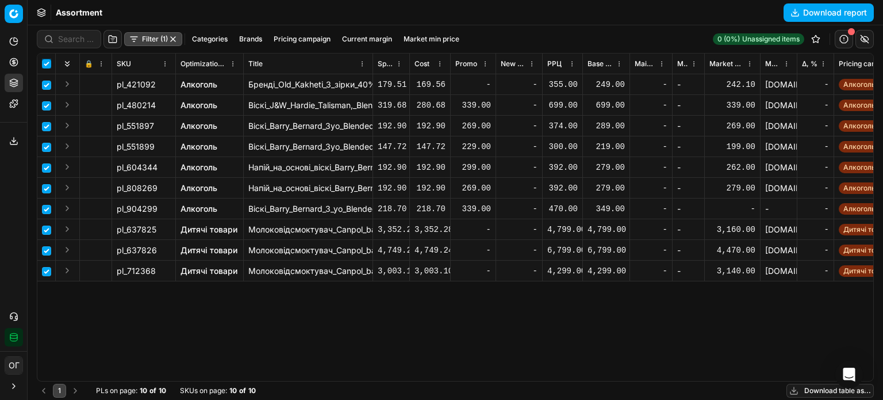
checkbox input "true"
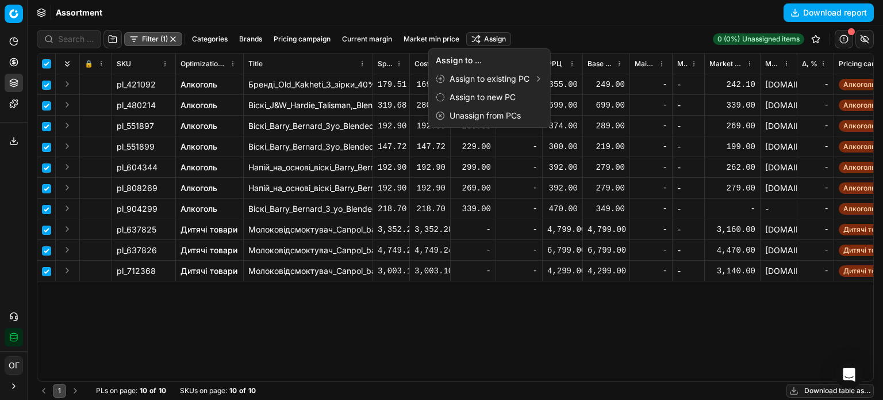
click at [489, 35] on html "Pricing platform Analytics Pricing Product portfolio Templates Export service 1…" at bounding box center [441, 200] width 883 height 400
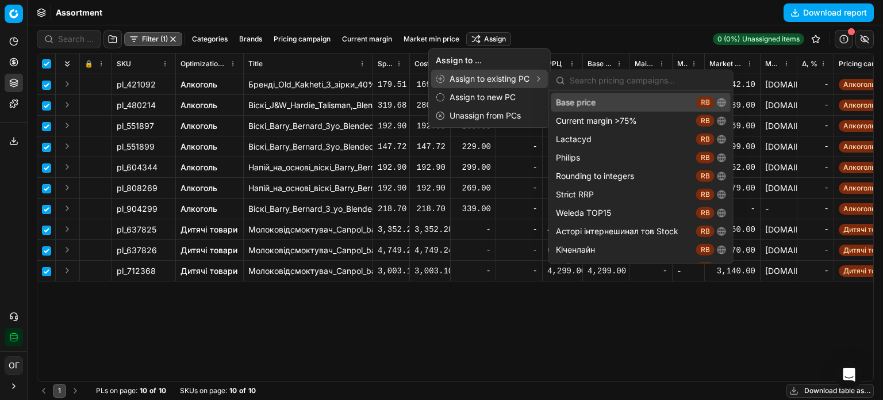
click at [554, 101] on div "Base price RB" at bounding box center [640, 102] width 179 height 18
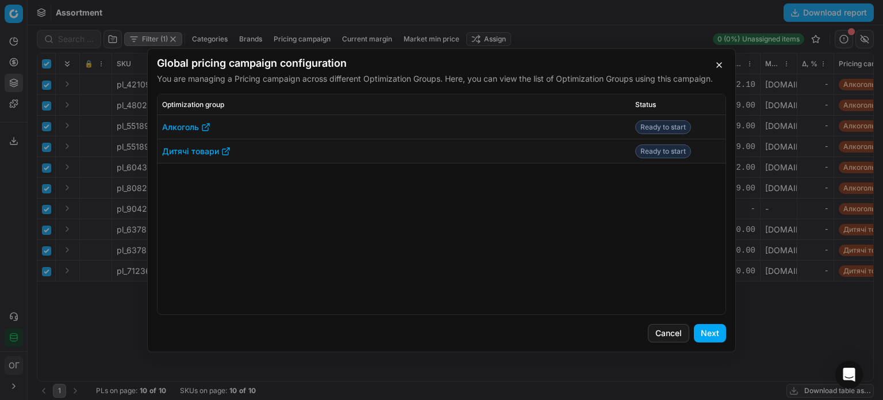
click at [704, 331] on button "Next" at bounding box center [710, 333] width 32 height 18
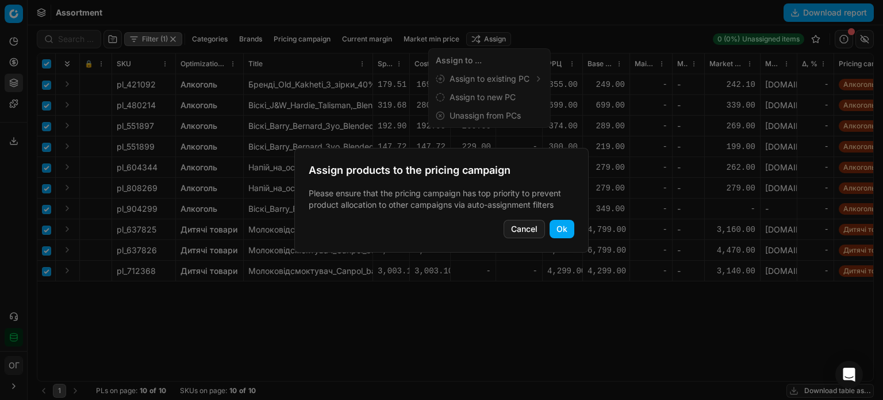
click at [563, 227] on button "Ok" at bounding box center [562, 229] width 25 height 18
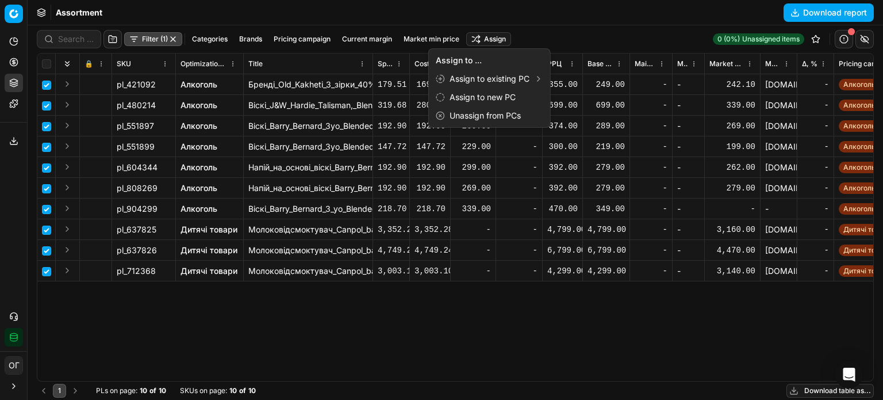
checkbox input "false"
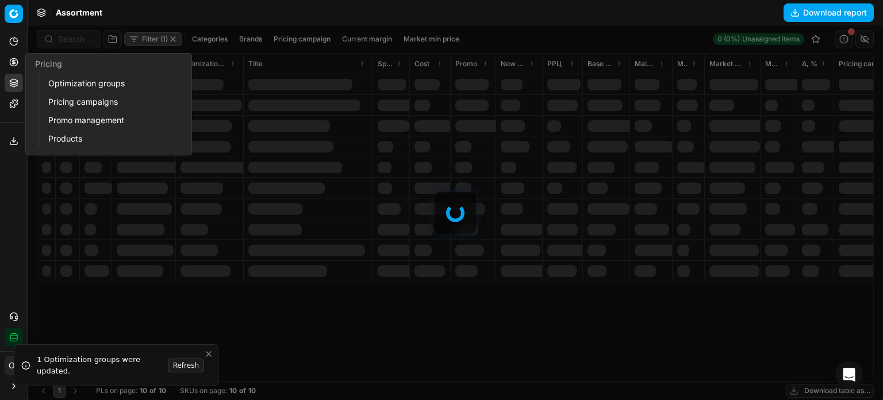
click at [8, 61] on button "Pricing" at bounding box center [14, 62] width 18 height 18
drag, startPoint x: 73, startPoint y: 82, endPoint x: 166, endPoint y: 48, distance: 99.1
click at [74, 82] on link "Optimization groups" at bounding box center [111, 83] width 134 height 16
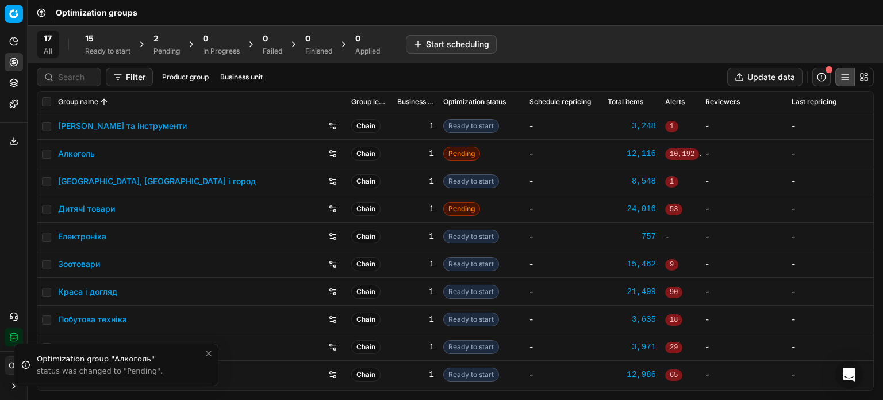
click at [175, 43] on div "2" at bounding box center [166, 38] width 26 height 11
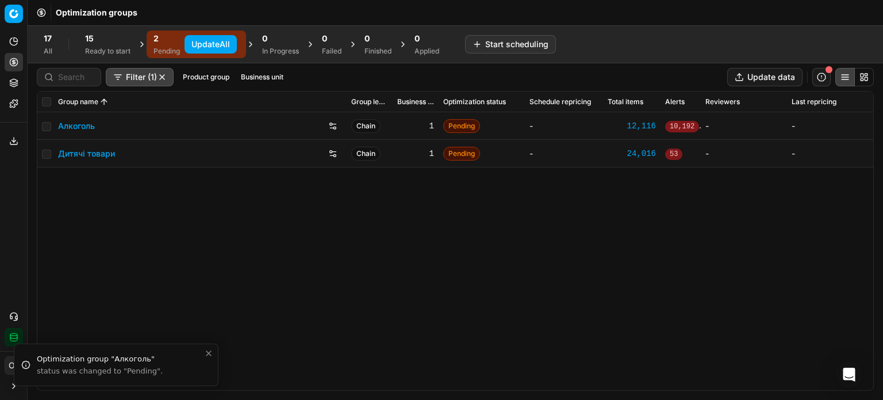
click at [200, 43] on button "Update All" at bounding box center [211, 44] width 52 height 18
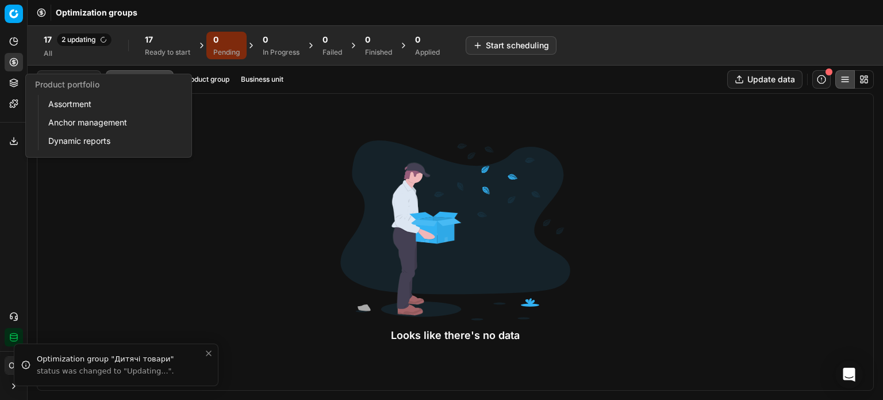
click at [20, 78] on button "Product portfolio" at bounding box center [14, 83] width 18 height 18
click at [74, 109] on link "Assortment" at bounding box center [111, 104] width 134 height 16
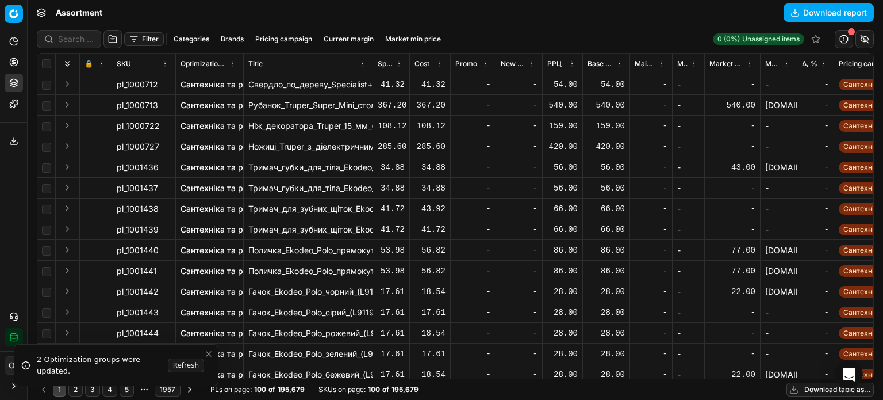
click at [139, 40] on button "Filter" at bounding box center [144, 39] width 40 height 14
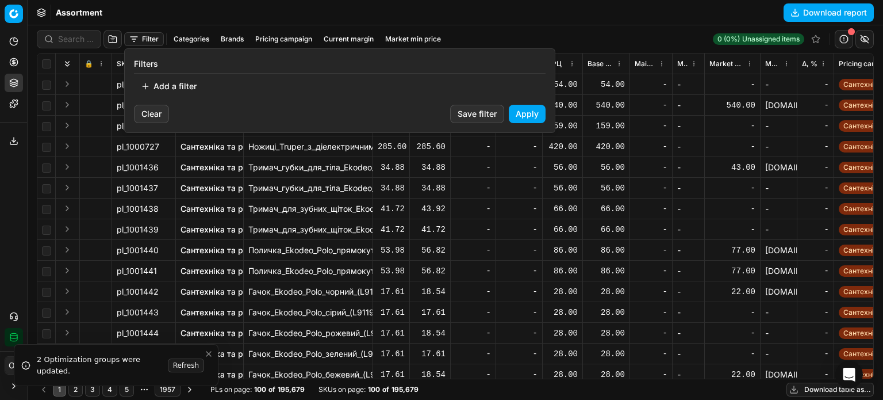
click at [171, 83] on button "Add a filter" at bounding box center [169, 86] width 70 height 18
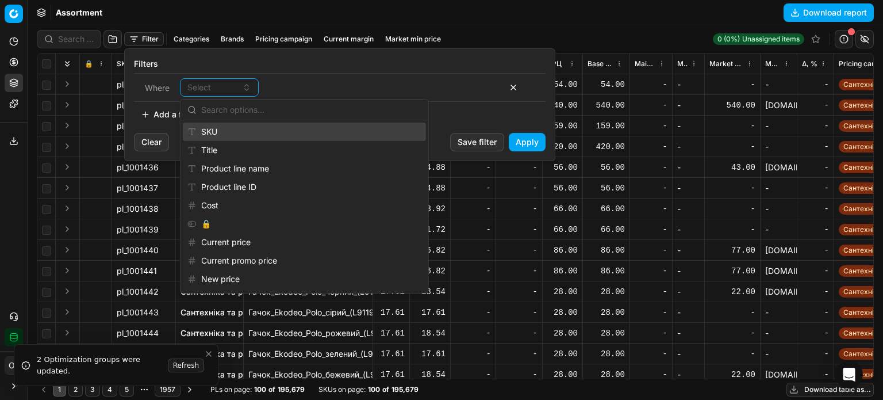
click at [221, 130] on div "SKU" at bounding box center [304, 131] width 243 height 18
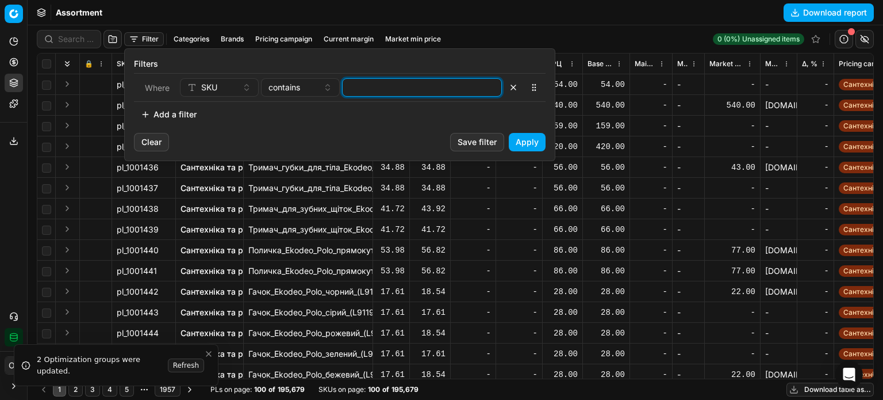
click at [370, 92] on input at bounding box center [421, 87] width 149 height 17
click at [546, 144] on div "Clear Save filter Apply" at bounding box center [340, 147] width 430 height 28
click at [538, 142] on button "Apply" at bounding box center [527, 142] width 37 height 18
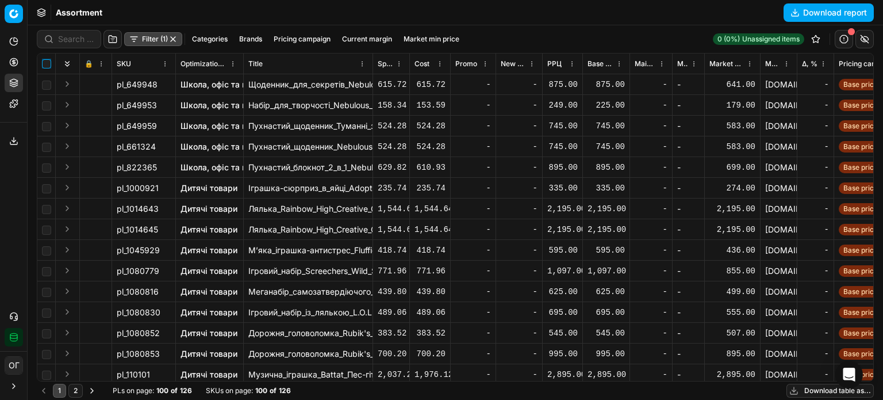
click at [47, 64] on input "checkbox" at bounding box center [46, 63] width 9 height 9
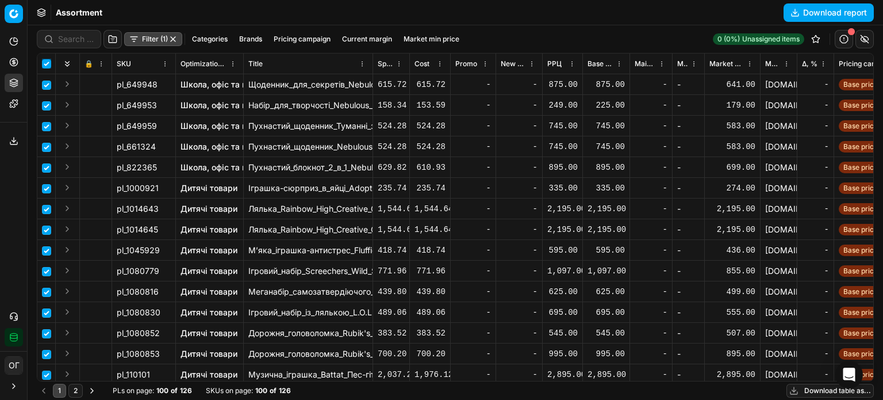
checkbox input "true"
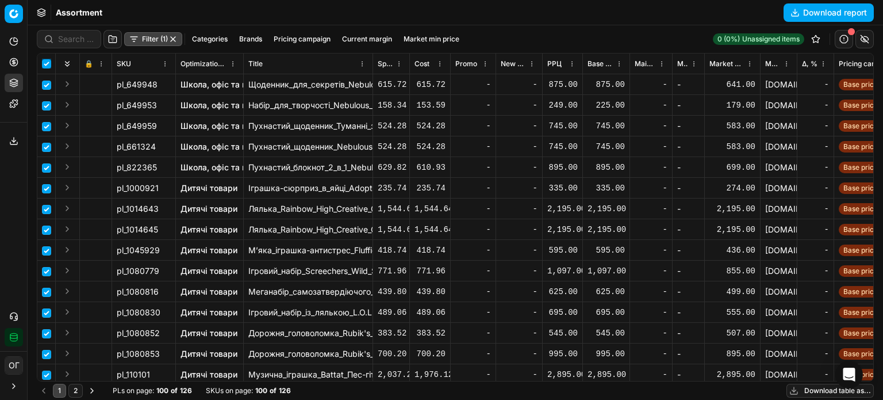
checkbox input "true"
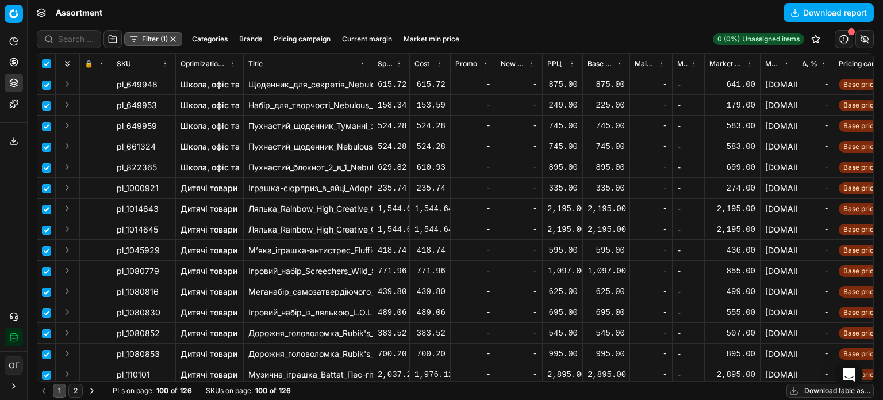
checkbox input "true"
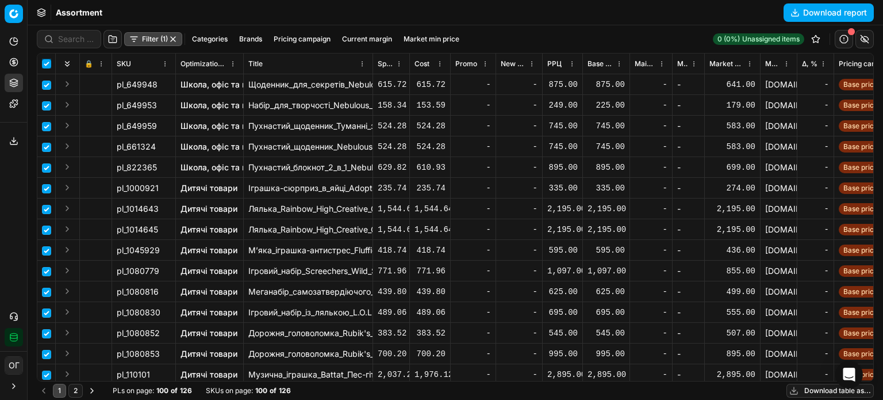
checkbox input "true"
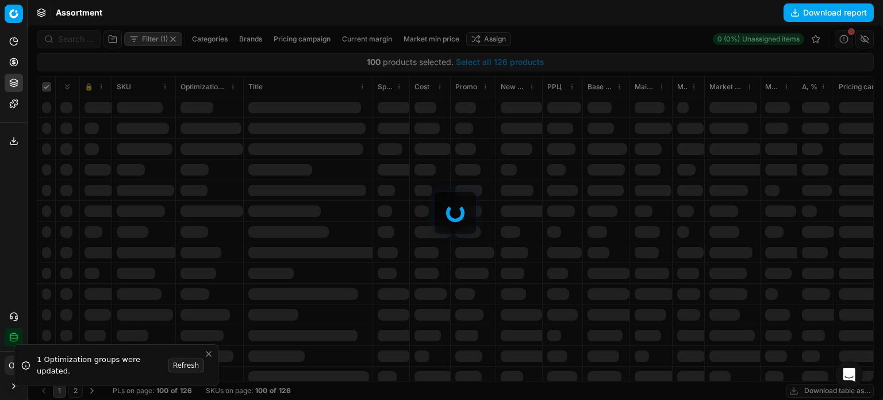
click at [480, 60] on div at bounding box center [455, 212] width 855 height 374
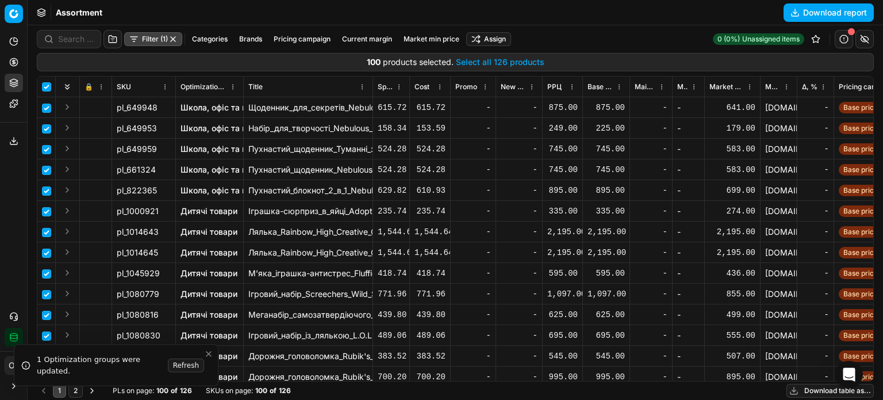
click at [477, 66] on button "Select all 126 products" at bounding box center [500, 61] width 89 height 11
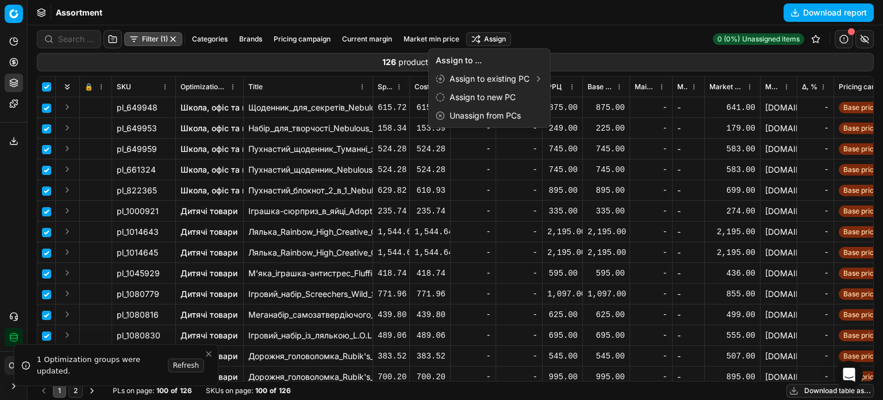
click at [484, 41] on html "Pricing platform Analytics Pricing Product portfolio Templates Export service 1…" at bounding box center [441, 200] width 883 height 400
click at [492, 121] on div "Unassign from PCs" at bounding box center [489, 115] width 117 height 18
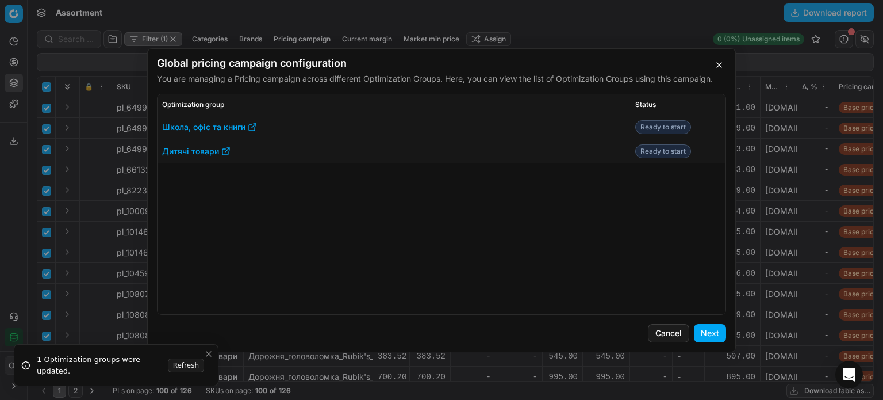
click at [705, 328] on button "Next" at bounding box center [710, 333] width 32 height 18
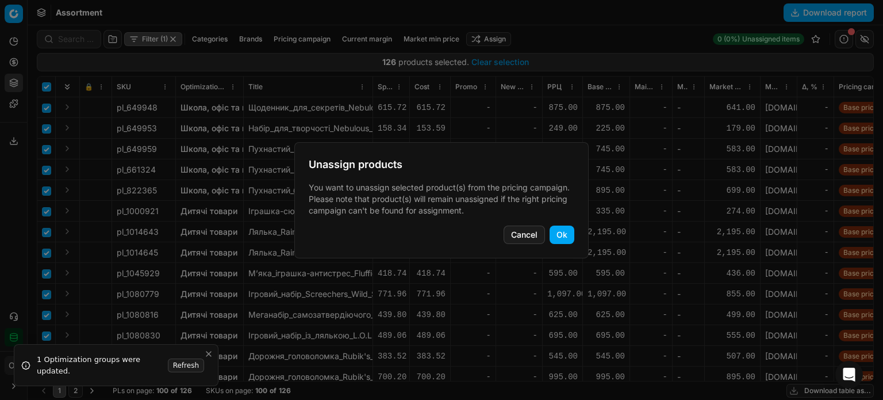
click at [566, 239] on button "Ok" at bounding box center [562, 234] width 25 height 18
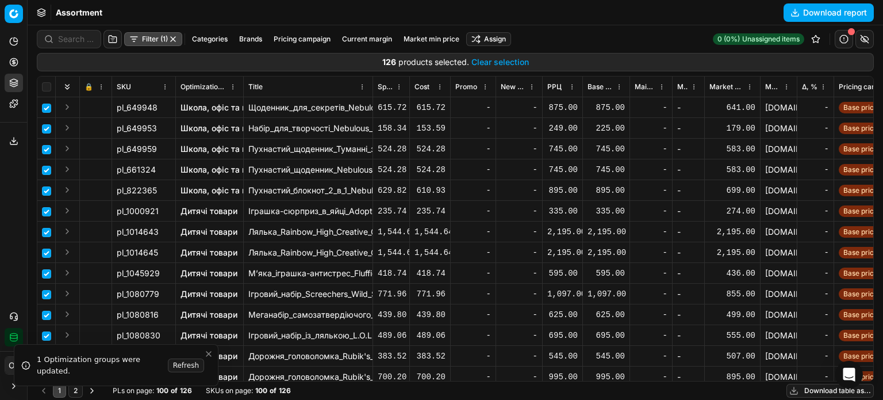
checkbox input "false"
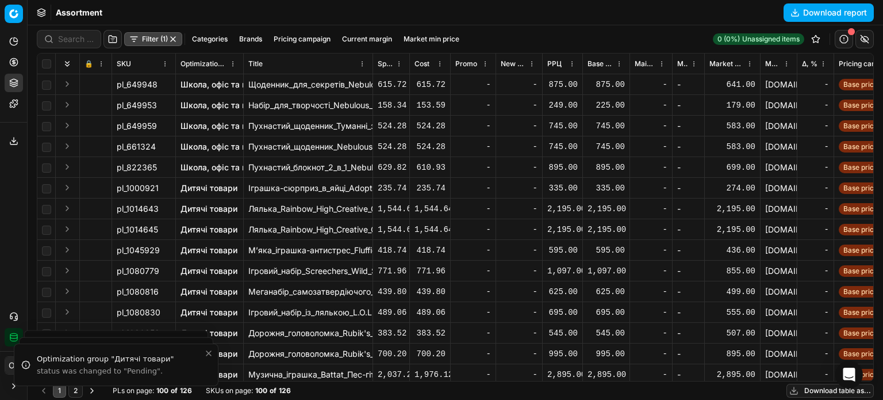
click at [175, 36] on button "button" at bounding box center [172, 38] width 9 height 9
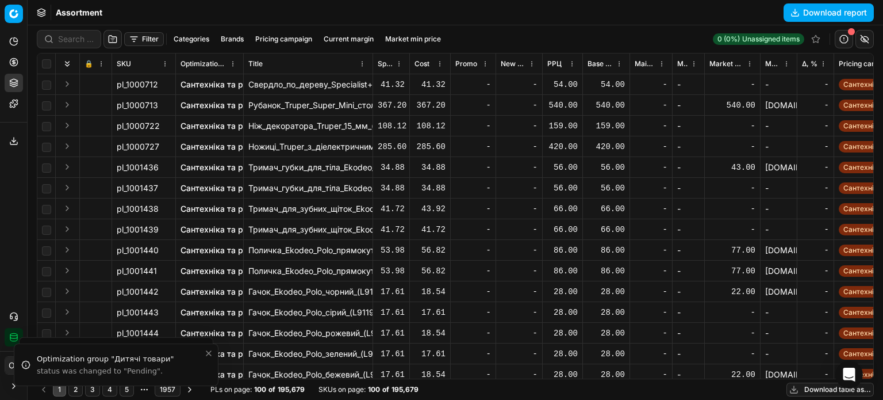
click at [136, 39] on button "Filter" at bounding box center [144, 39] width 40 height 14
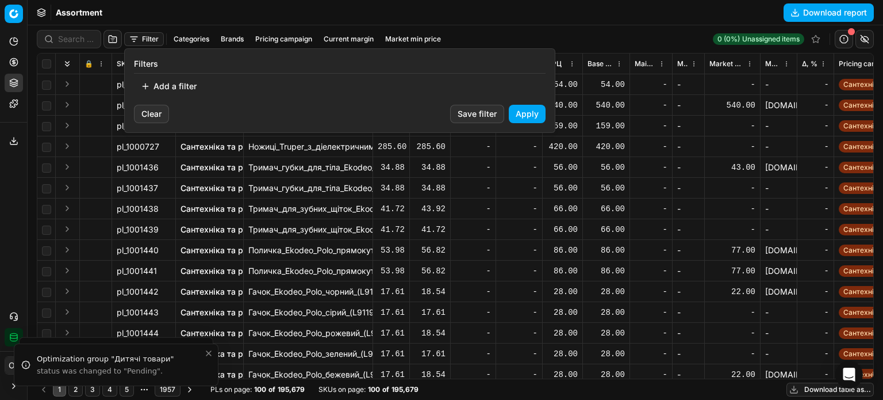
click at [170, 91] on button "Add a filter" at bounding box center [169, 86] width 70 height 18
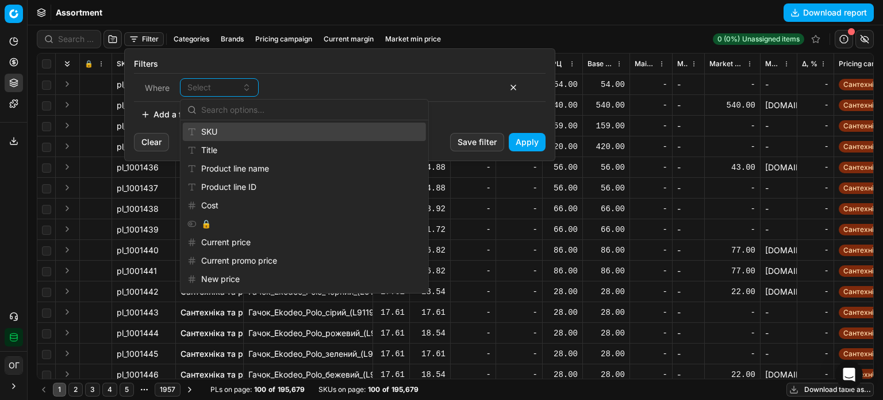
click at [221, 133] on div "SKU" at bounding box center [304, 131] width 243 height 18
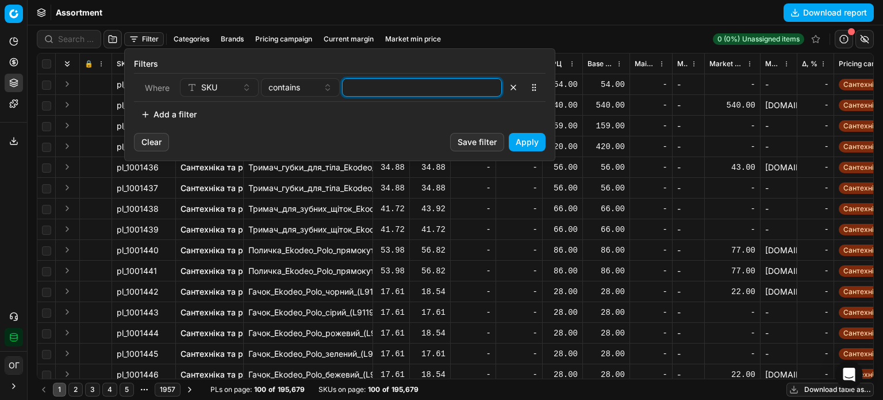
click at [377, 90] on input at bounding box center [421, 87] width 149 height 17
paste input "256902,405504"
type input "256902,405504"
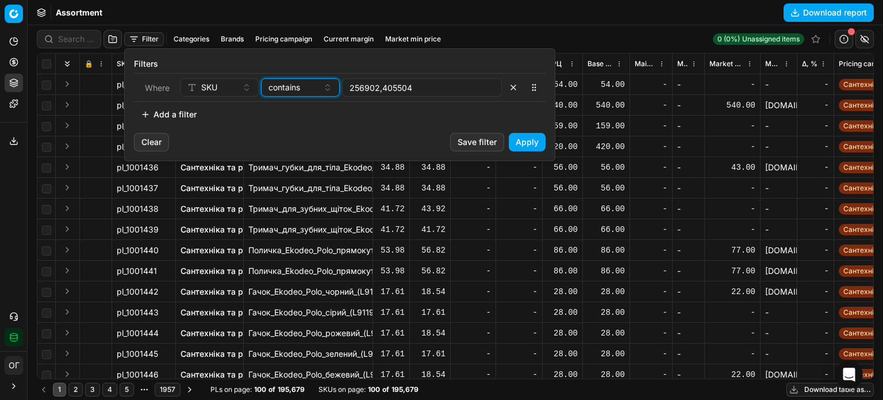
click at [302, 84] on div "contains" at bounding box center [293, 87] width 50 height 11
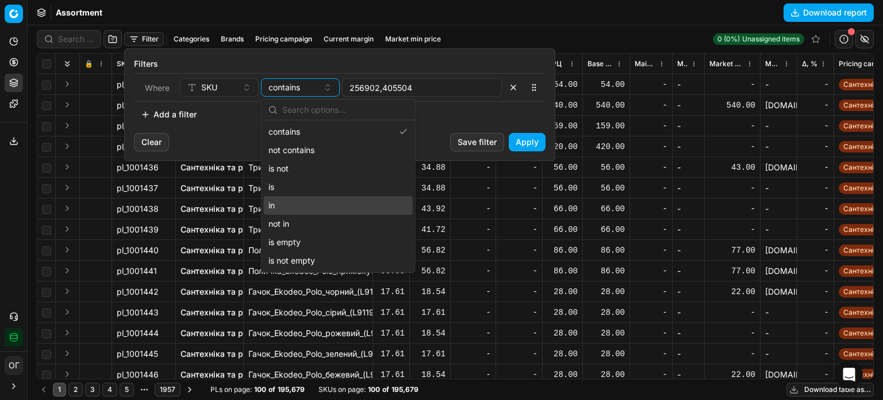
click at [311, 196] on div "in" at bounding box center [338, 205] width 149 height 18
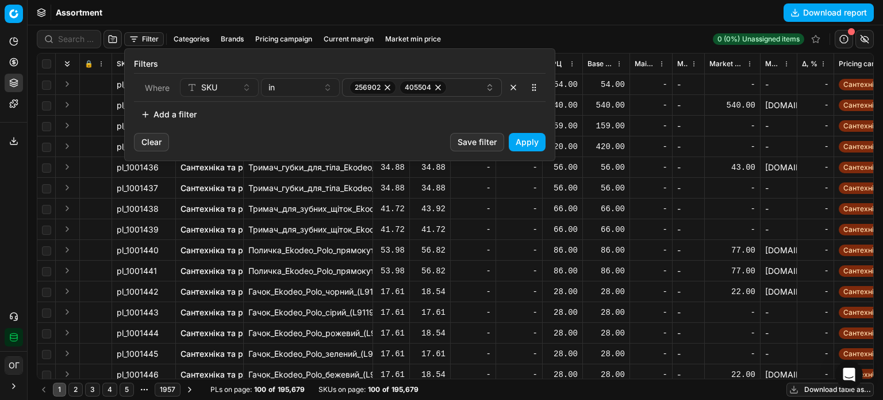
click at [531, 138] on button "Apply" at bounding box center [527, 142] width 37 height 18
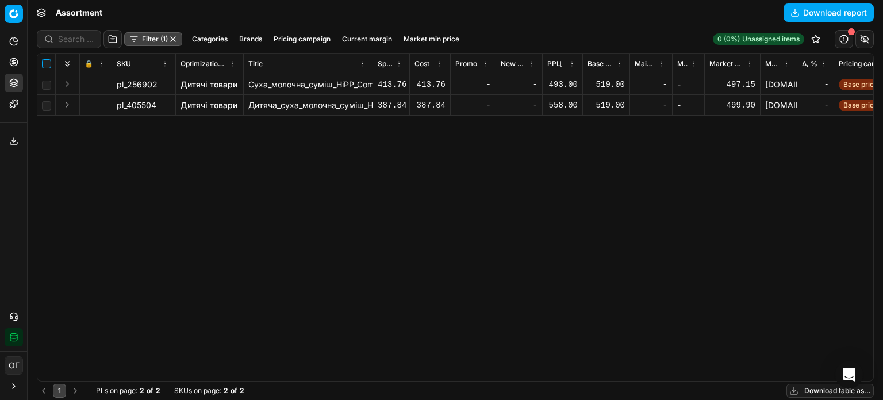
drag, startPoint x: 46, startPoint y: 62, endPoint x: 53, endPoint y: 62, distance: 6.9
click at [46, 62] on input "checkbox" at bounding box center [46, 63] width 9 height 9
checkbox input "true"
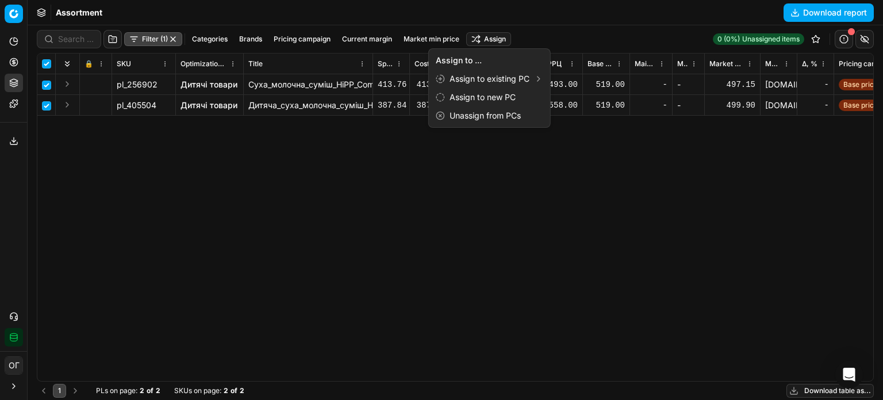
click at [491, 39] on html "Pricing platform Analytics Pricing Product portfolio Templates Export service 1…" at bounding box center [441, 200] width 883 height 400
click at [526, 113] on div "Unassign from PCs" at bounding box center [489, 115] width 117 height 18
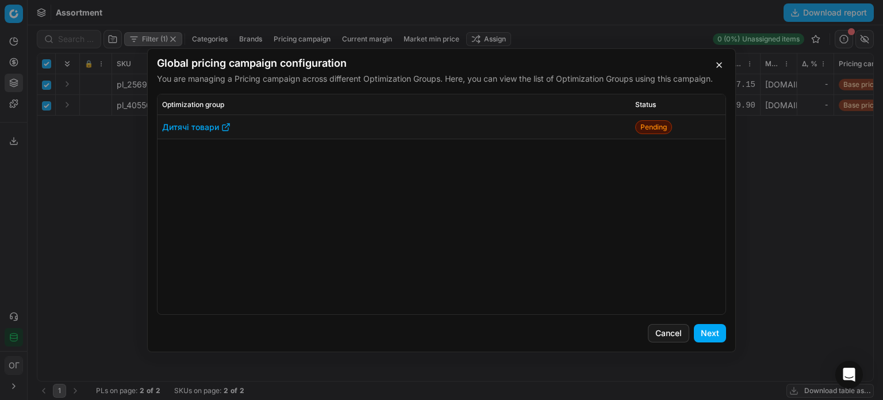
click at [701, 328] on button "Next" at bounding box center [710, 333] width 32 height 18
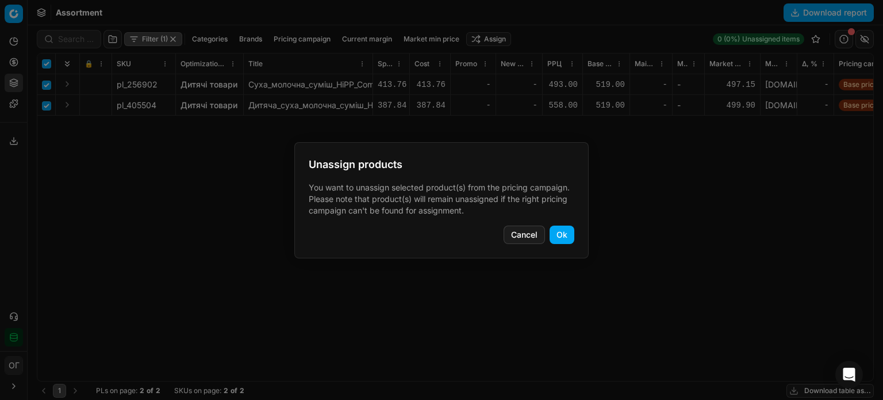
click at [568, 234] on button "Ok" at bounding box center [562, 234] width 25 height 18
checkbox input "false"
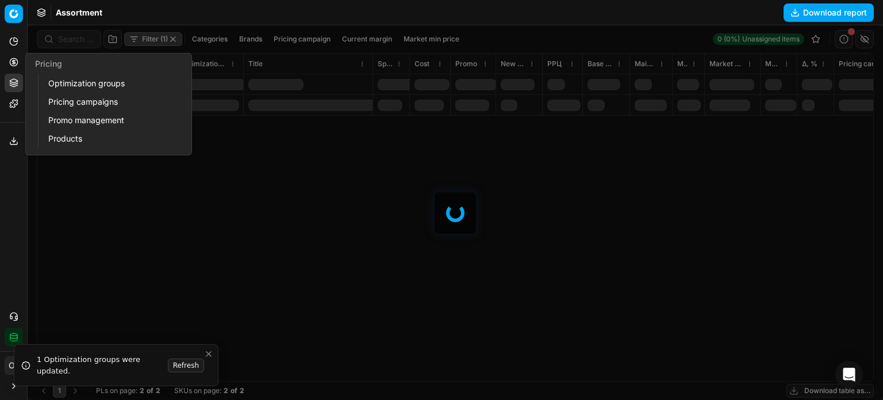
click at [19, 62] on button "Pricing" at bounding box center [14, 62] width 18 height 18
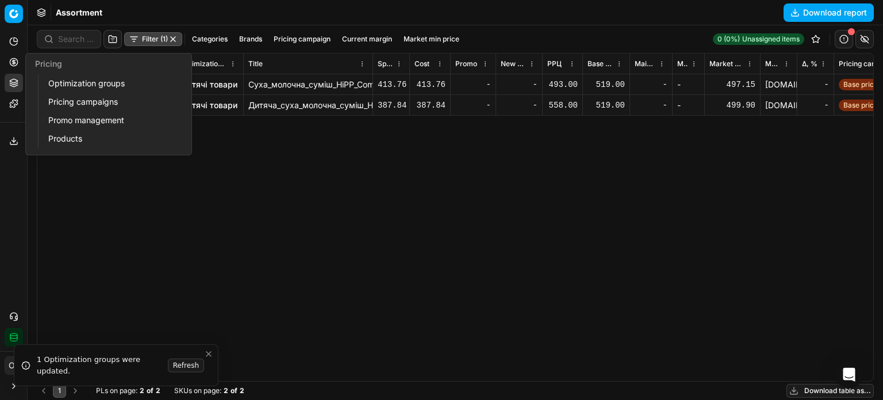
click at [50, 81] on link "Optimization groups" at bounding box center [111, 83] width 134 height 16
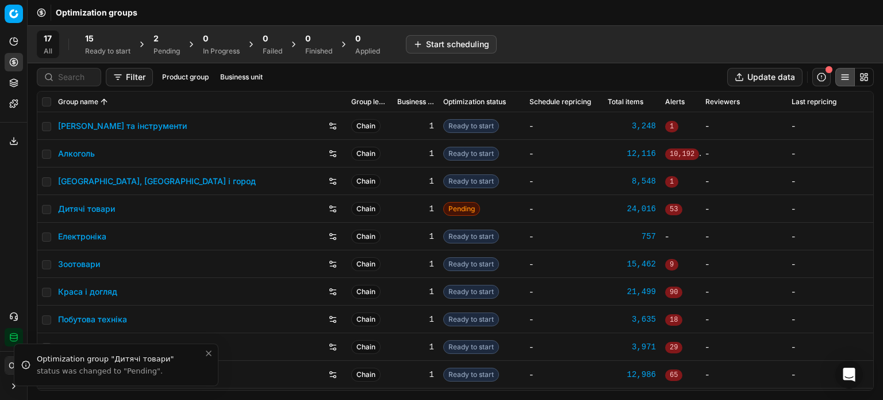
click at [100, 41] on div "15" at bounding box center [107, 38] width 45 height 11
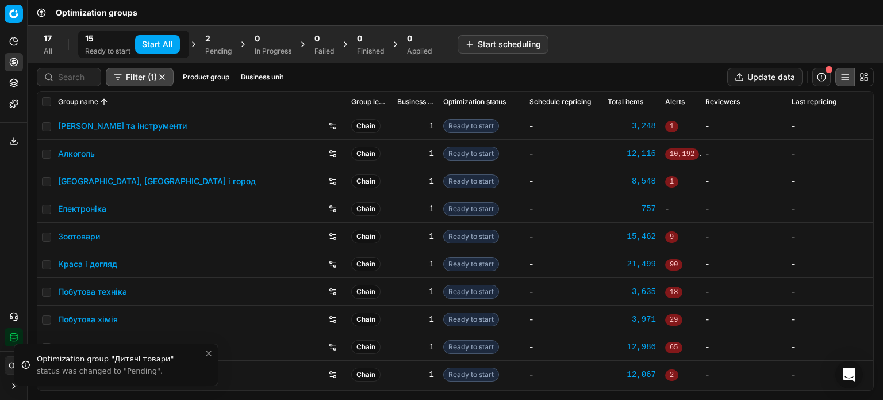
click at [142, 46] on button "Start All" at bounding box center [157, 44] width 45 height 18
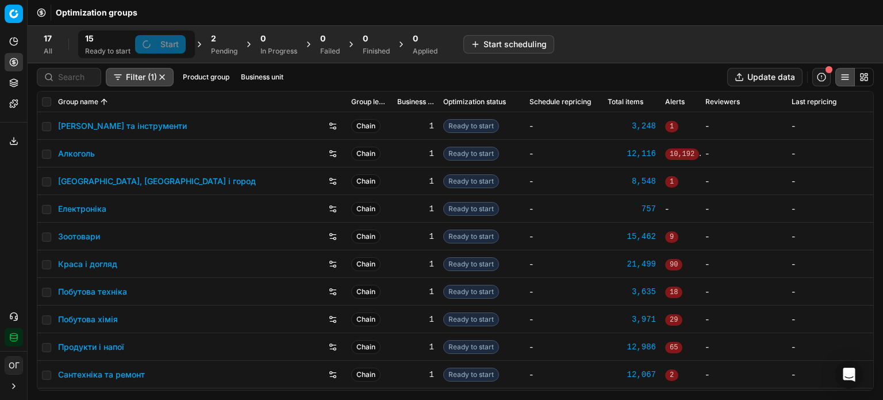
click at [232, 43] on div "2" at bounding box center [224, 38] width 26 height 11
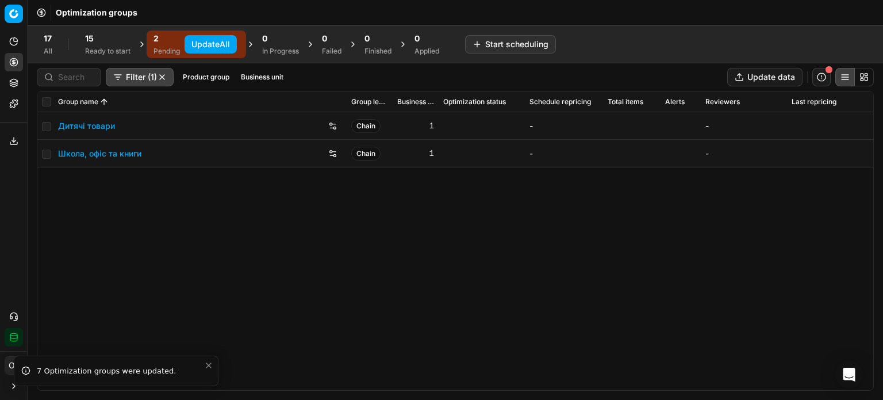
click at [224, 41] on button "Update All" at bounding box center [211, 44] width 52 height 18
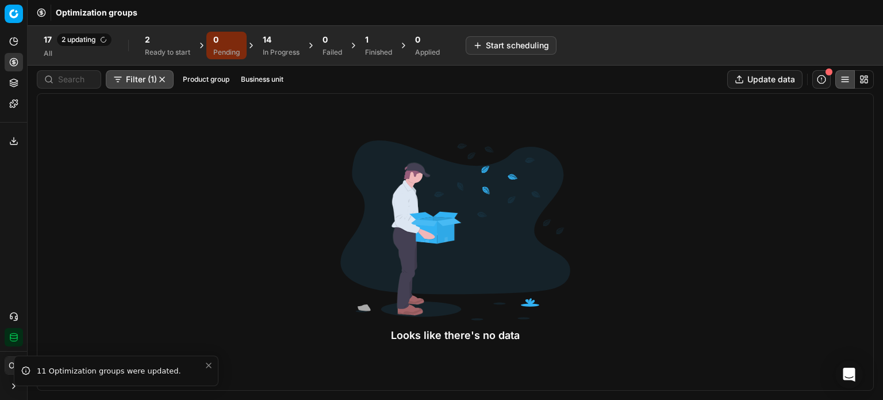
click at [159, 40] on div "2" at bounding box center [167, 39] width 45 height 11
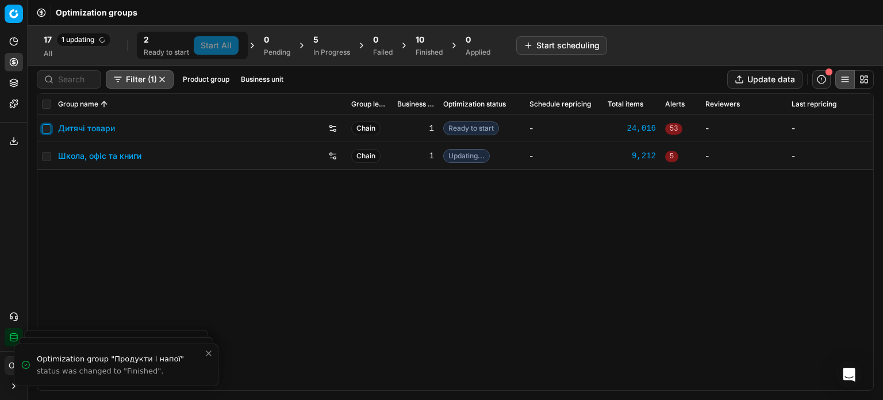
click at [46, 128] on input "checkbox" at bounding box center [46, 128] width 9 height 9
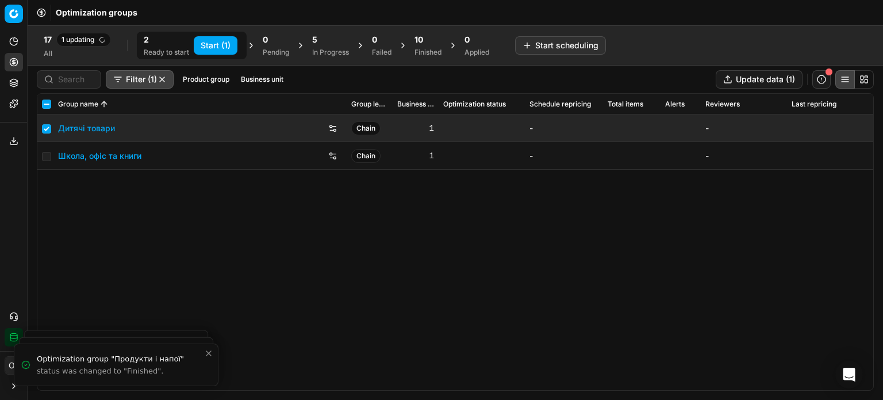
click at [210, 39] on button "Start (1)" at bounding box center [216, 45] width 44 height 18
checkbox input "false"
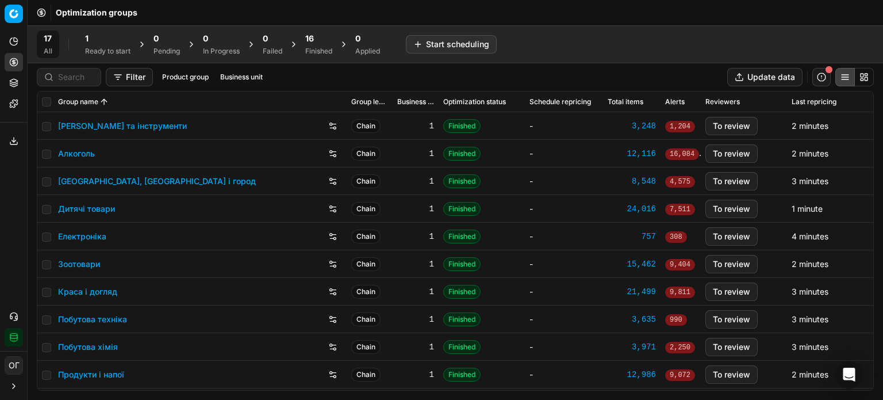
click at [126, 41] on div "1" at bounding box center [107, 38] width 45 height 11
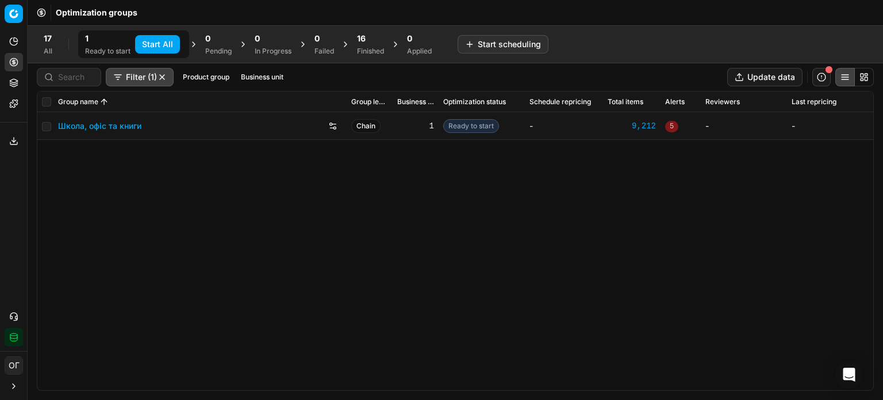
click at [145, 45] on button "Start All" at bounding box center [157, 44] width 45 height 18
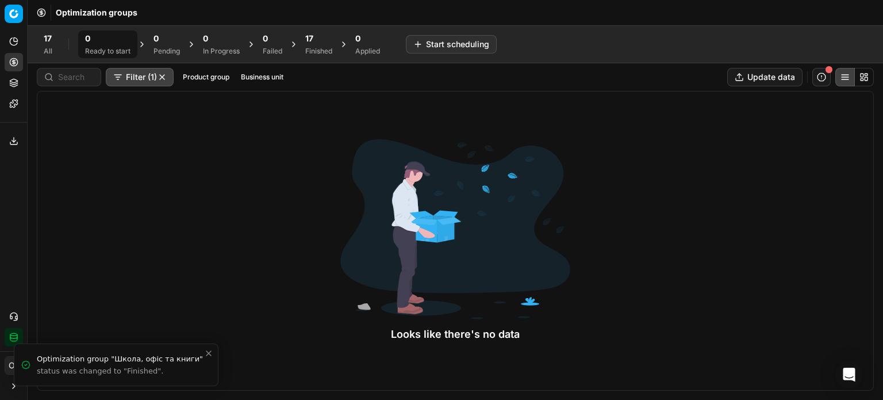
drag, startPoint x: 331, startPoint y: 36, endPoint x: 327, endPoint y: 41, distance: 6.5
click at [331, 37] on div "17" at bounding box center [318, 38] width 27 height 11
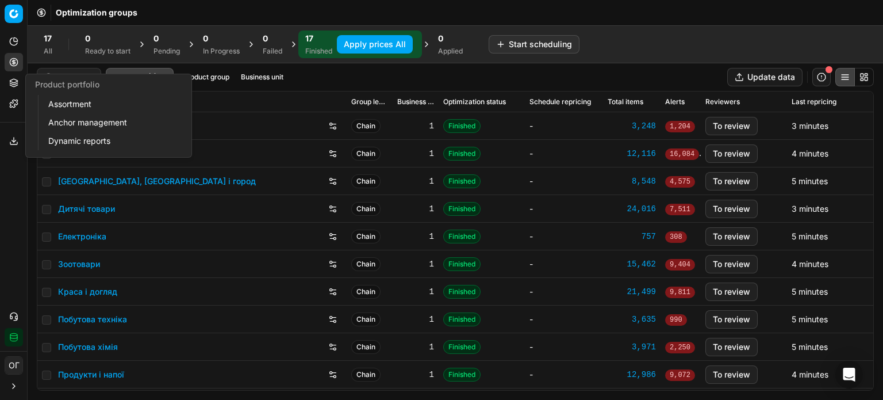
click at [10, 89] on button "Product portfolio" at bounding box center [14, 83] width 18 height 18
click at [76, 105] on link "Assortment" at bounding box center [111, 104] width 134 height 16
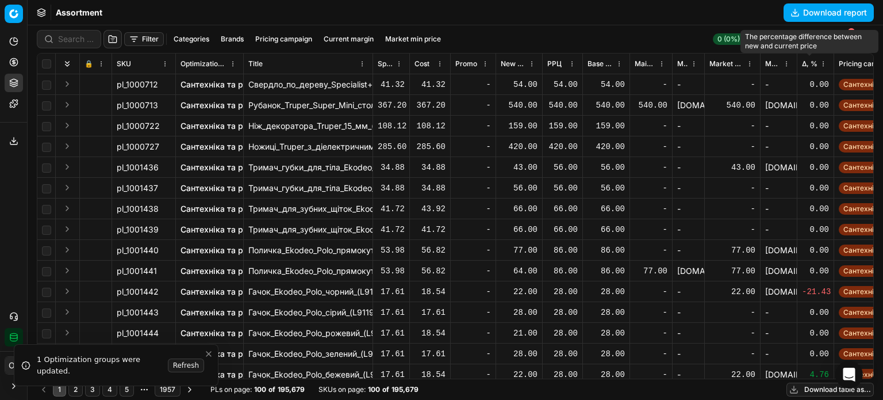
click at [812, 64] on span "Δ, %" at bounding box center [810, 63] width 16 height 9
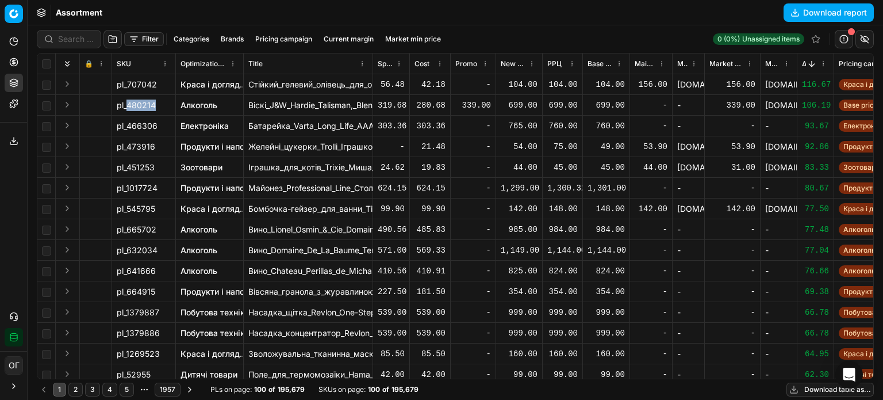
drag, startPoint x: 155, startPoint y: 103, endPoint x: 128, endPoint y: 104, distance: 27.0
click at [128, 104] on div "pl_480214" at bounding box center [144, 104] width 54 height 11
copy span "480214"
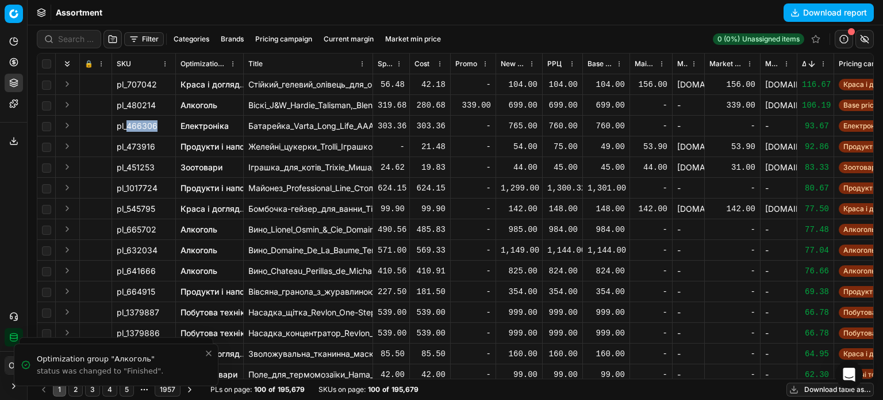
drag, startPoint x: 158, startPoint y: 128, endPoint x: 128, endPoint y: 129, distance: 29.3
click at [128, 129] on div "pl_466306" at bounding box center [144, 125] width 54 height 11
copy span "466306"
click at [803, 62] on span "Δ, %" at bounding box center [804, 63] width 4 height 9
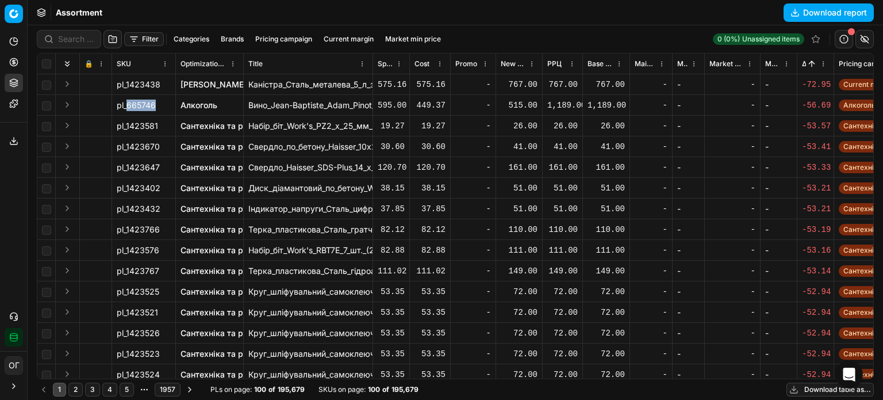
drag, startPoint x: 155, startPoint y: 105, endPoint x: 126, endPoint y: 106, distance: 28.7
click at [126, 106] on span "pl_665746" at bounding box center [136, 104] width 39 height 11
copy span "665746"
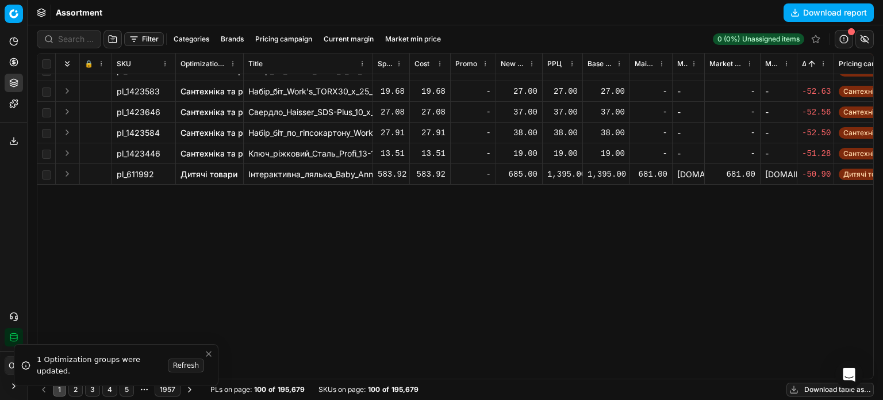
scroll to position [57, 0]
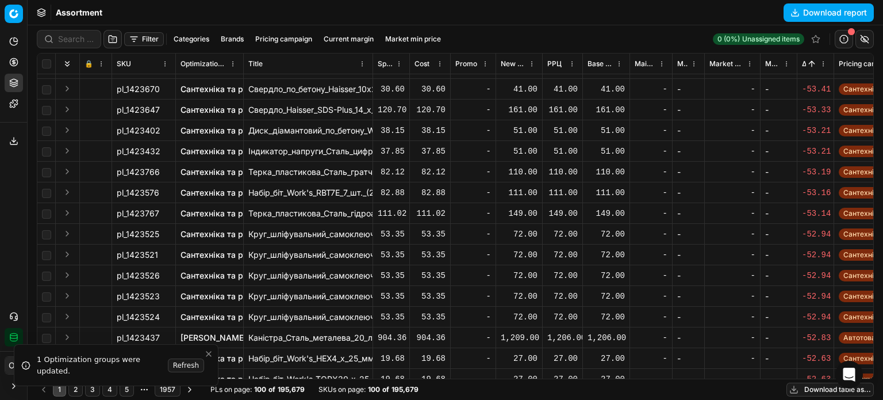
click at [14, 64] on icon at bounding box center [13, 61] width 9 height 9
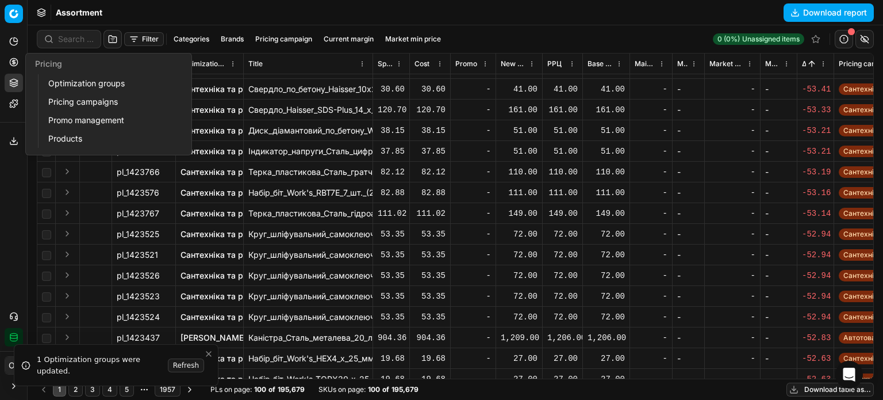
drag, startPoint x: 94, startPoint y: 86, endPoint x: 108, endPoint y: 86, distance: 13.2
click at [94, 86] on link "Optimization groups" at bounding box center [111, 83] width 134 height 16
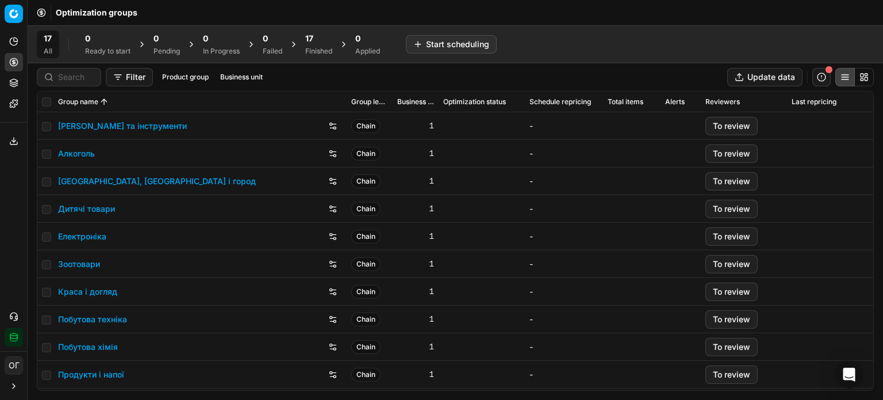
click at [324, 43] on div "17" at bounding box center [318, 38] width 27 height 11
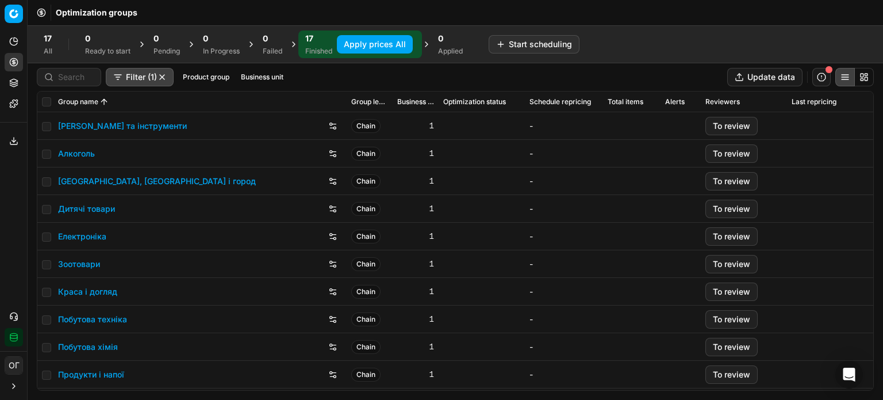
click at [356, 40] on button "Apply prices All" at bounding box center [375, 44] width 76 height 18
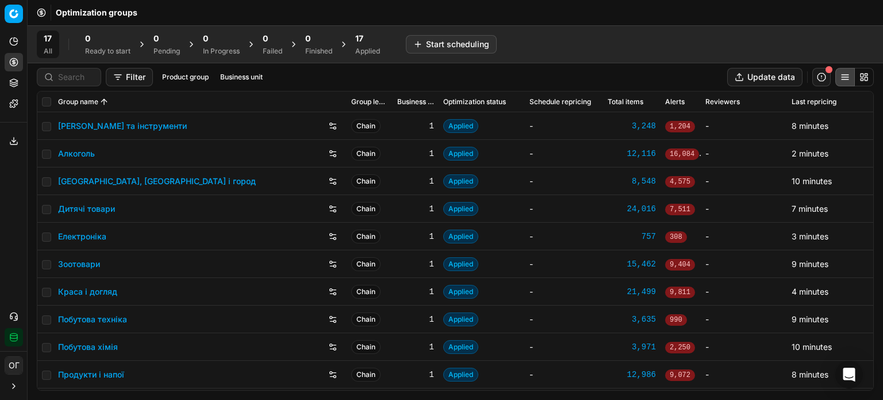
click at [371, 59] on div "17 All 0 Ready to start 0 Pending 0 In Progress 0 Failed 0 Finished 17 Applied …" at bounding box center [455, 44] width 855 height 38
click at [363, 36] on span "17" at bounding box center [359, 38] width 8 height 11
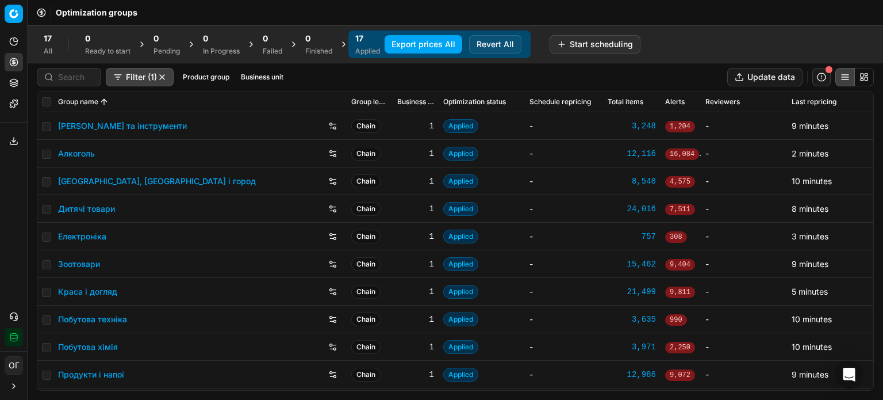
click at [409, 48] on button "Export prices All" at bounding box center [424, 44] width 78 height 18
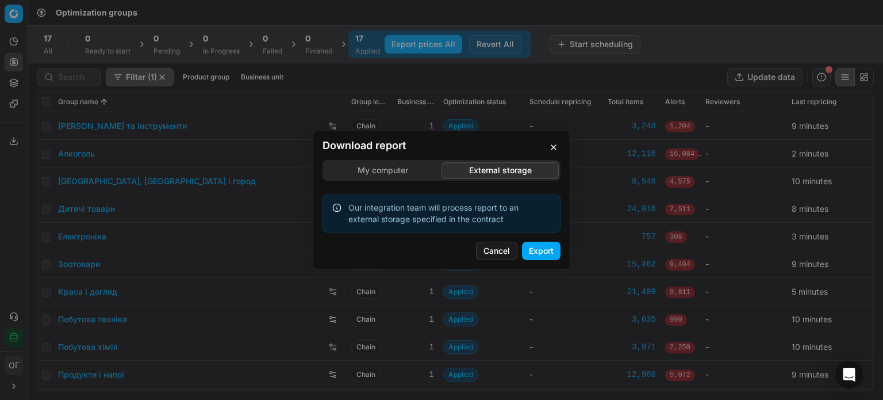
click at [469, 108] on div "Download report My computer External storage Our integration team will process …" at bounding box center [441, 200] width 883 height 400
click at [546, 253] on button "Export" at bounding box center [541, 250] width 39 height 18
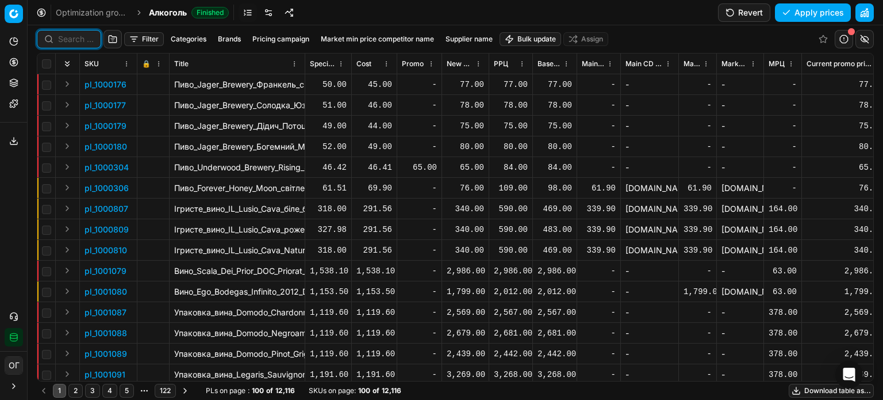
click at [74, 40] on input at bounding box center [76, 38] width 36 height 11
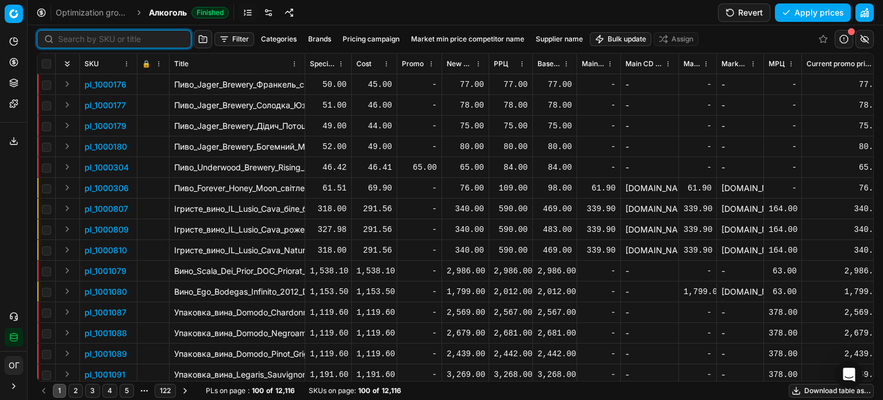
paste input "480214"
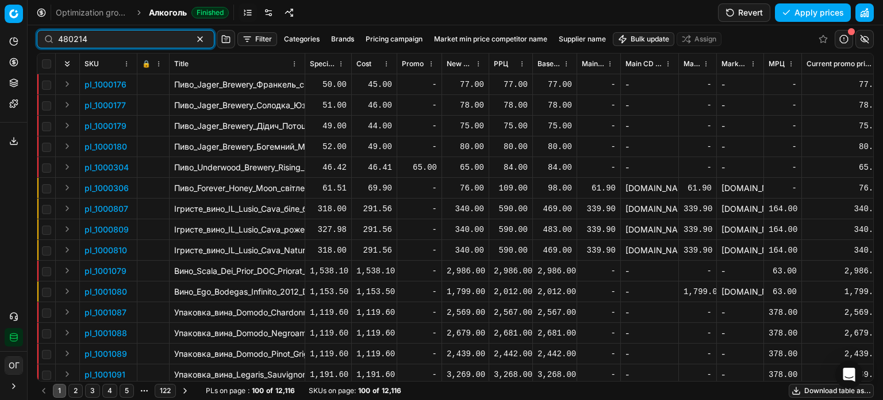
type input "480214"
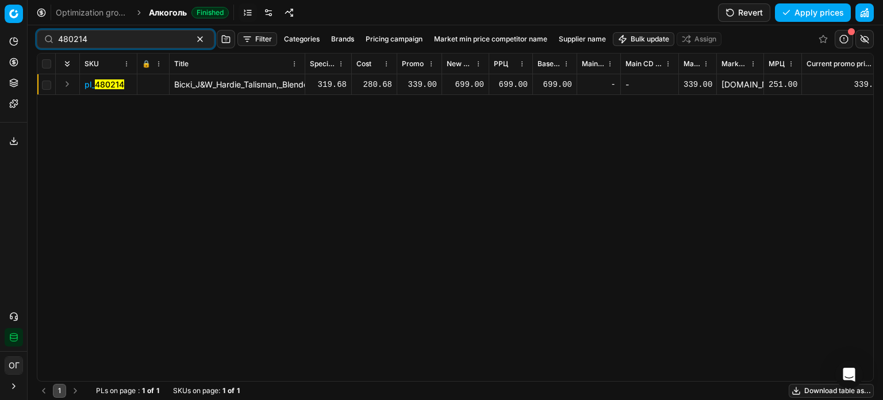
click at [460, 83] on div "699.00" at bounding box center [465, 84] width 37 height 11
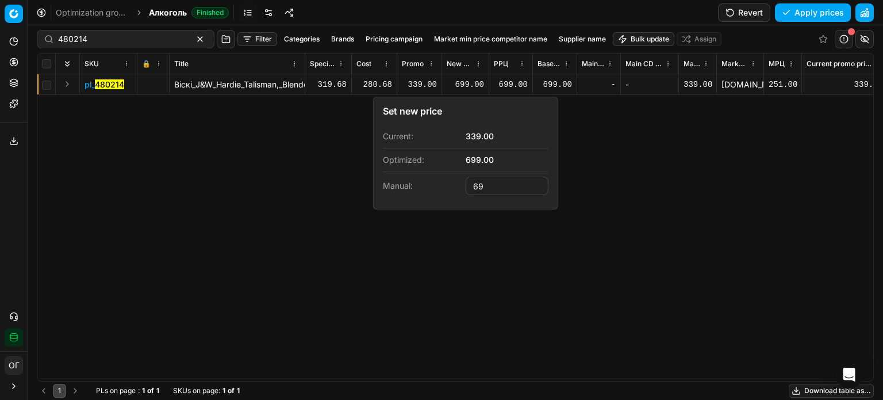
type input "6"
type input "409.00"
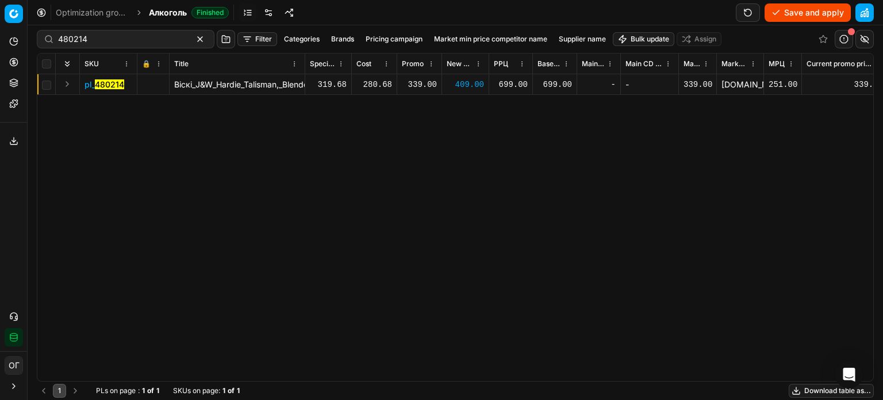
click at [786, 16] on button "Save and apply" at bounding box center [808, 12] width 86 height 18
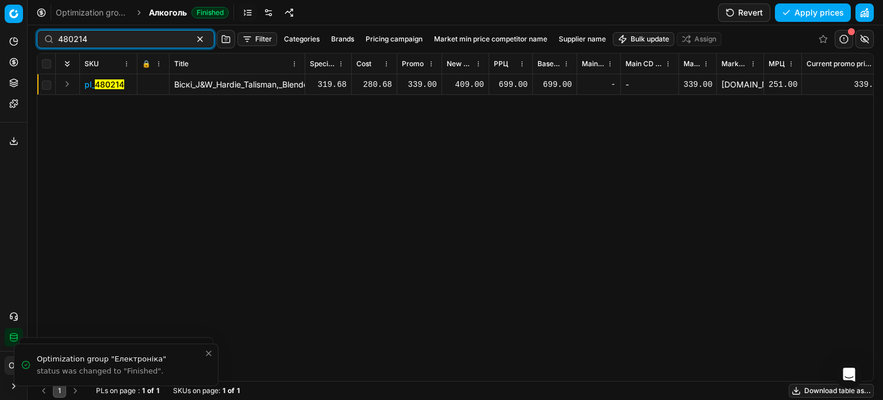
drag, startPoint x: 112, startPoint y: 40, endPoint x: 46, endPoint y: 45, distance: 65.7
click at [46, 45] on div "480214" at bounding box center [126, 39] width 178 height 18
paste input "665746"
type input "665746"
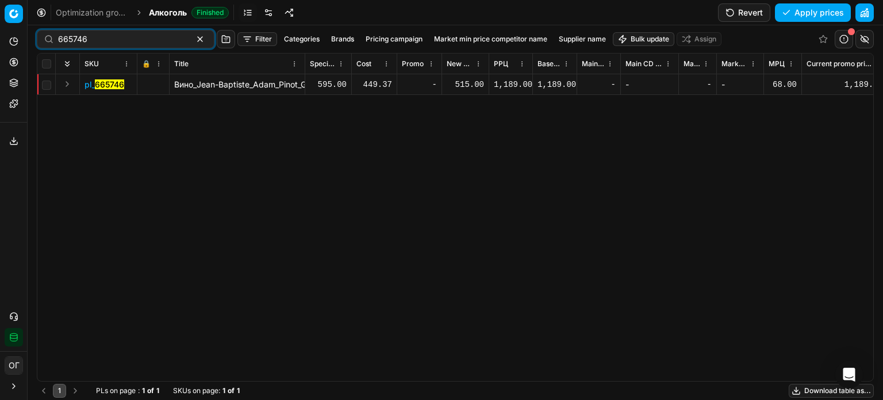
click at [69, 83] on button "Expand" at bounding box center [67, 84] width 14 height 14
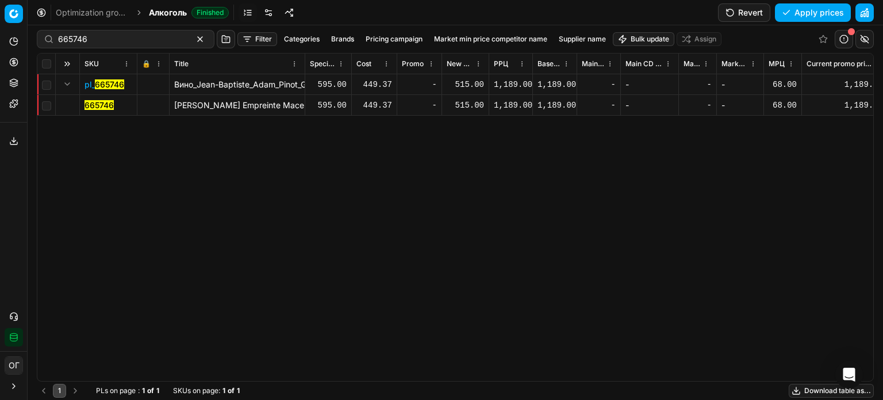
click at [101, 102] on mark "665746" at bounding box center [99, 105] width 29 height 10
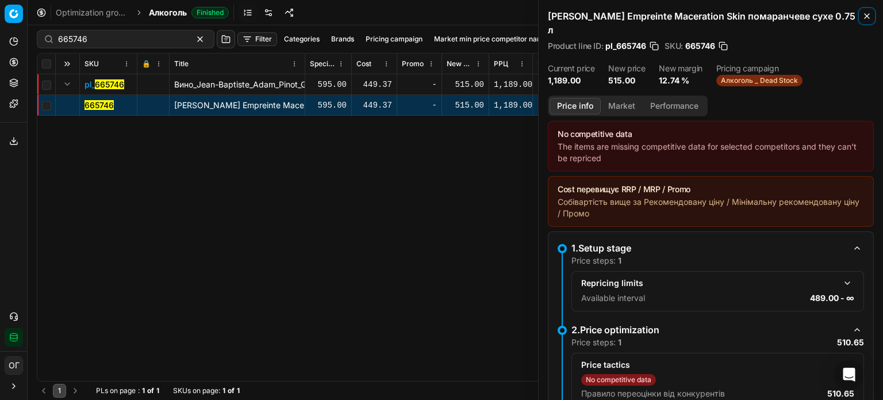
click at [872, 13] on button "Close" at bounding box center [867, 16] width 14 height 14
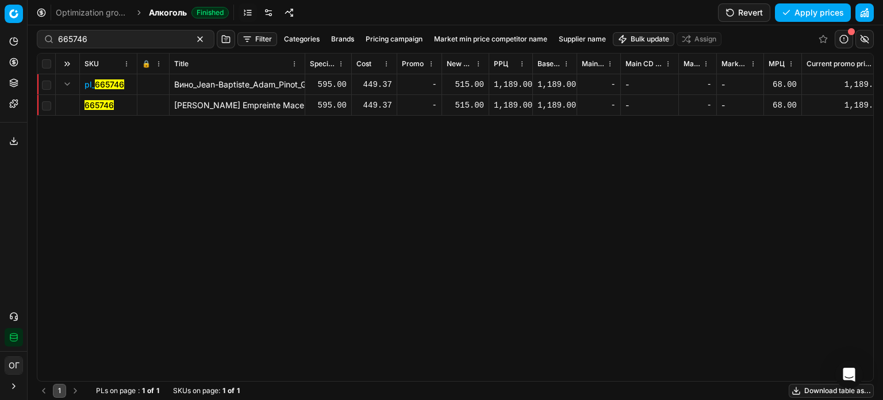
click at [460, 103] on div "515.00" at bounding box center [465, 104] width 37 height 11
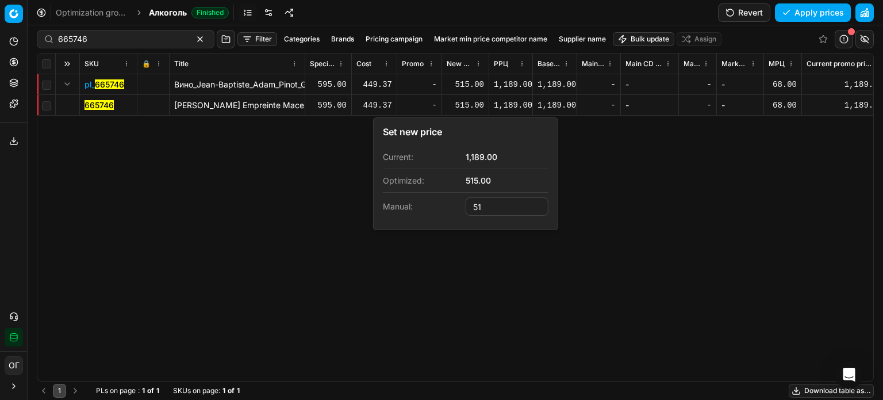
type input "5"
type input "699.00"
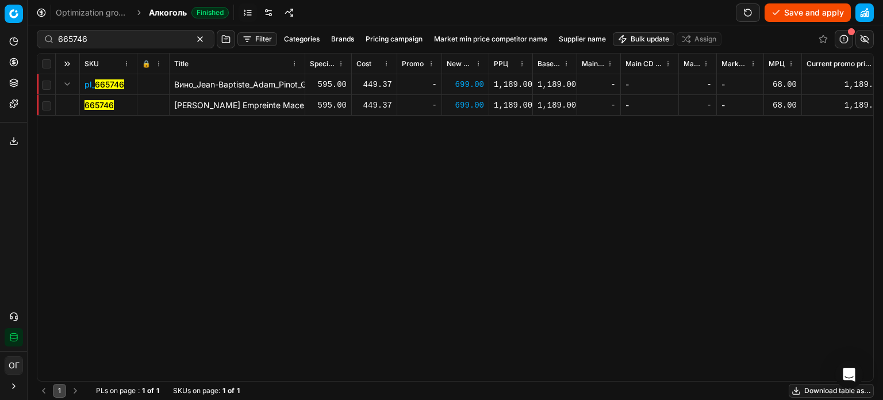
click at [799, 18] on button "Save and apply" at bounding box center [808, 12] width 86 height 18
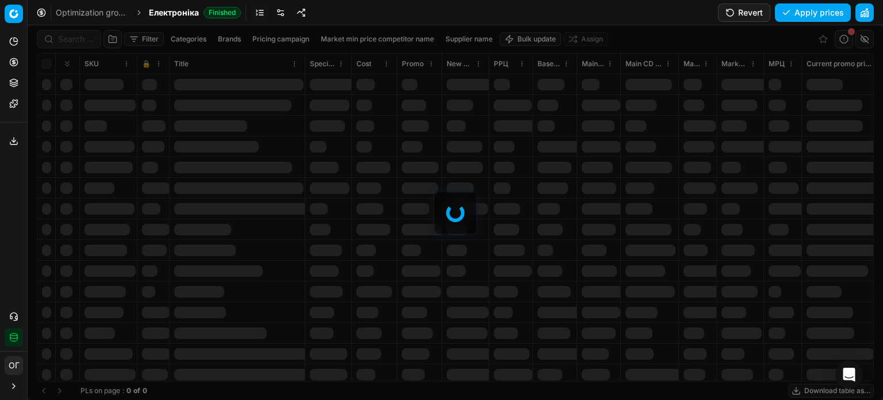
click at [66, 38] on div "Filter Categories Brands Pricing campaign Market min price competitor name Supp…" at bounding box center [455, 212] width 855 height 374
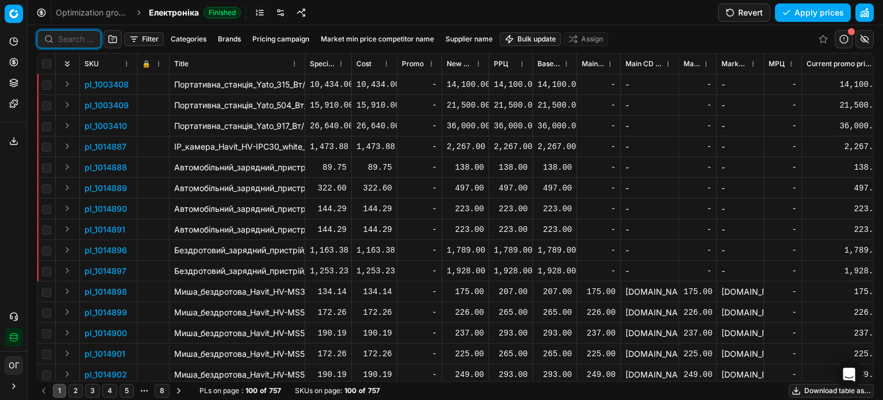
click at [66, 38] on input at bounding box center [76, 38] width 36 height 11
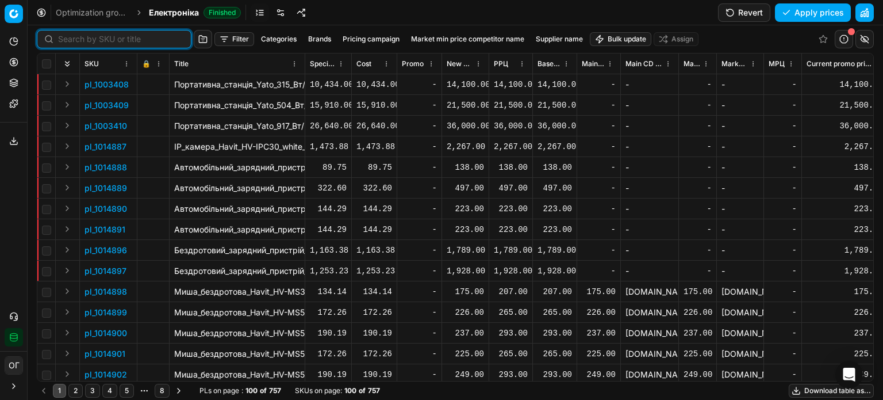
click at [66, 38] on input at bounding box center [121, 38] width 126 height 11
paste input "466306"
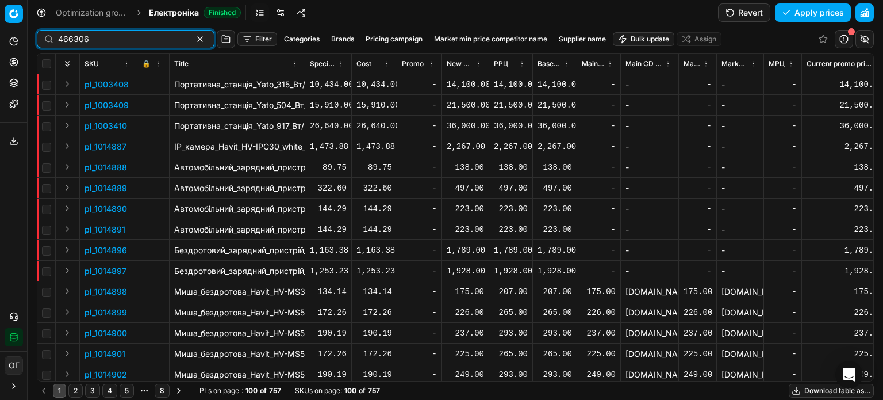
type input "466306"
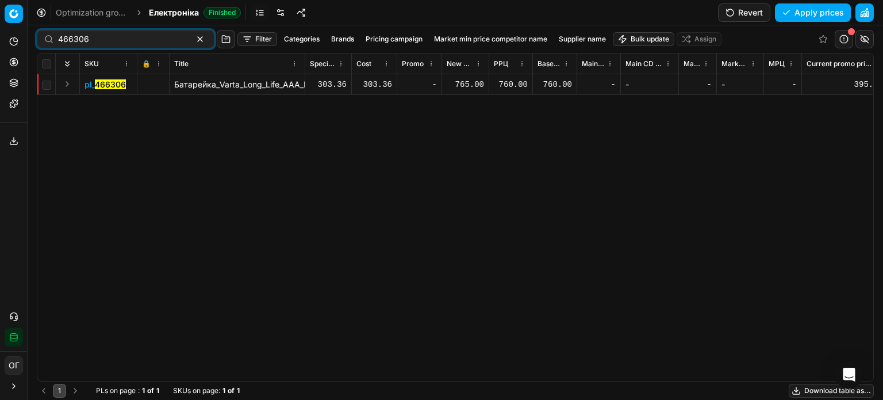
click at [478, 85] on div "765.00" at bounding box center [465, 84] width 37 height 11
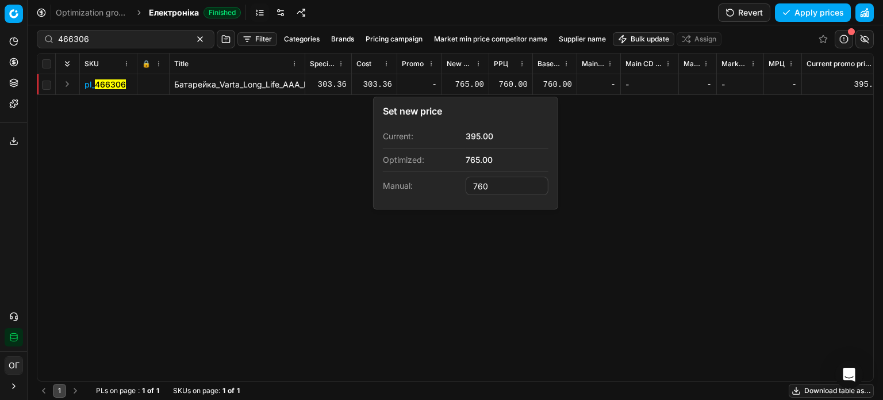
type input "760.00"
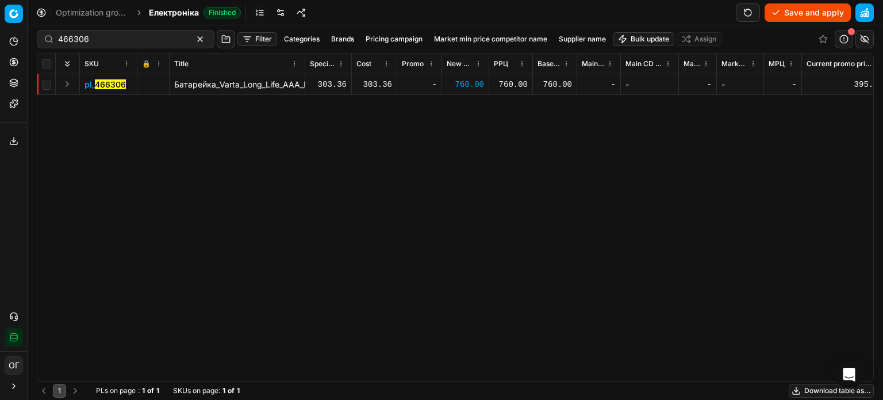
click at [814, 13] on button "Save and apply" at bounding box center [808, 12] width 86 height 18
